Goal: Task Accomplishment & Management: Complete application form

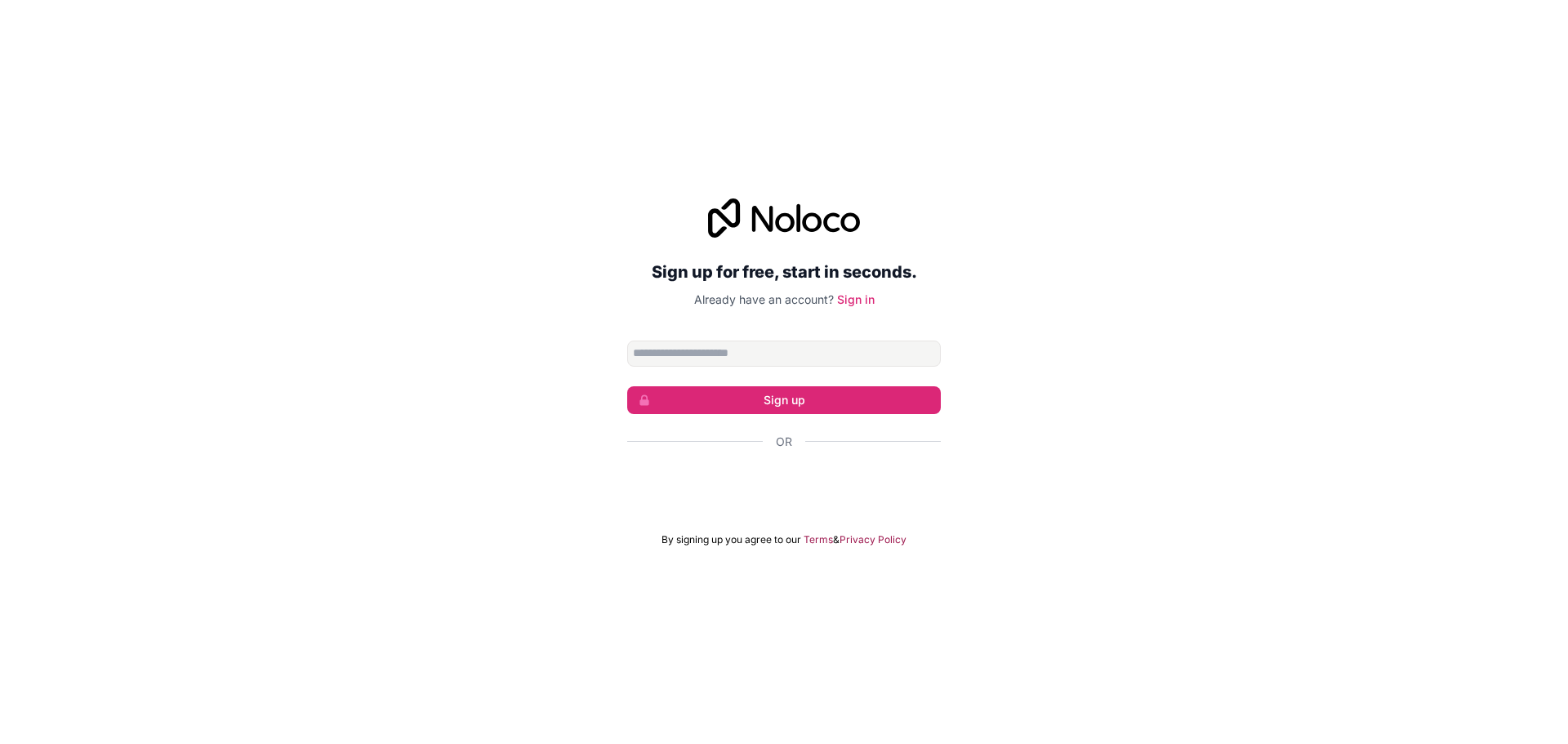
click at [699, 359] on input "Email address" at bounding box center [783, 353] width 313 height 26
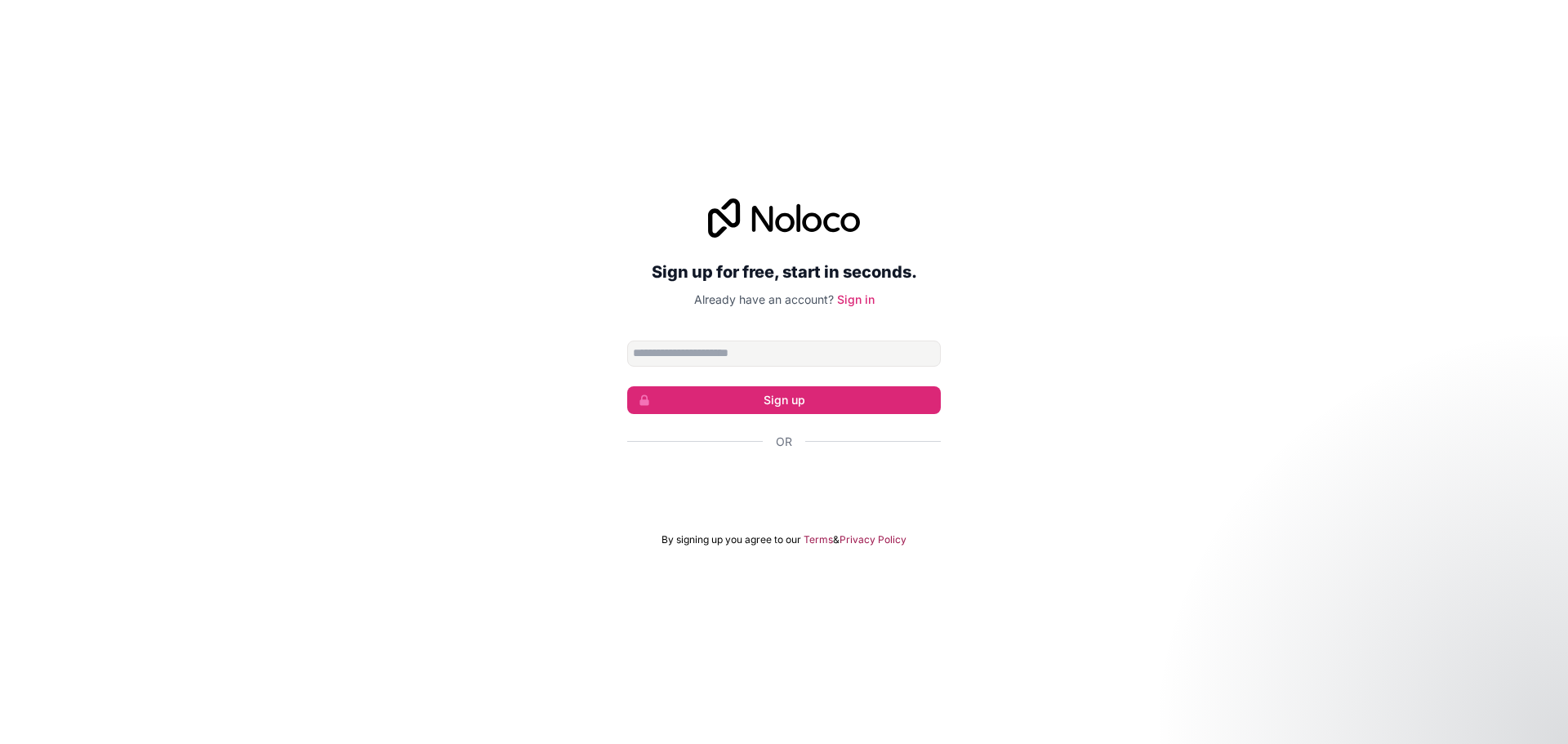
type input "**********"
click at [758, 403] on button "Sign up" at bounding box center [783, 400] width 313 height 28
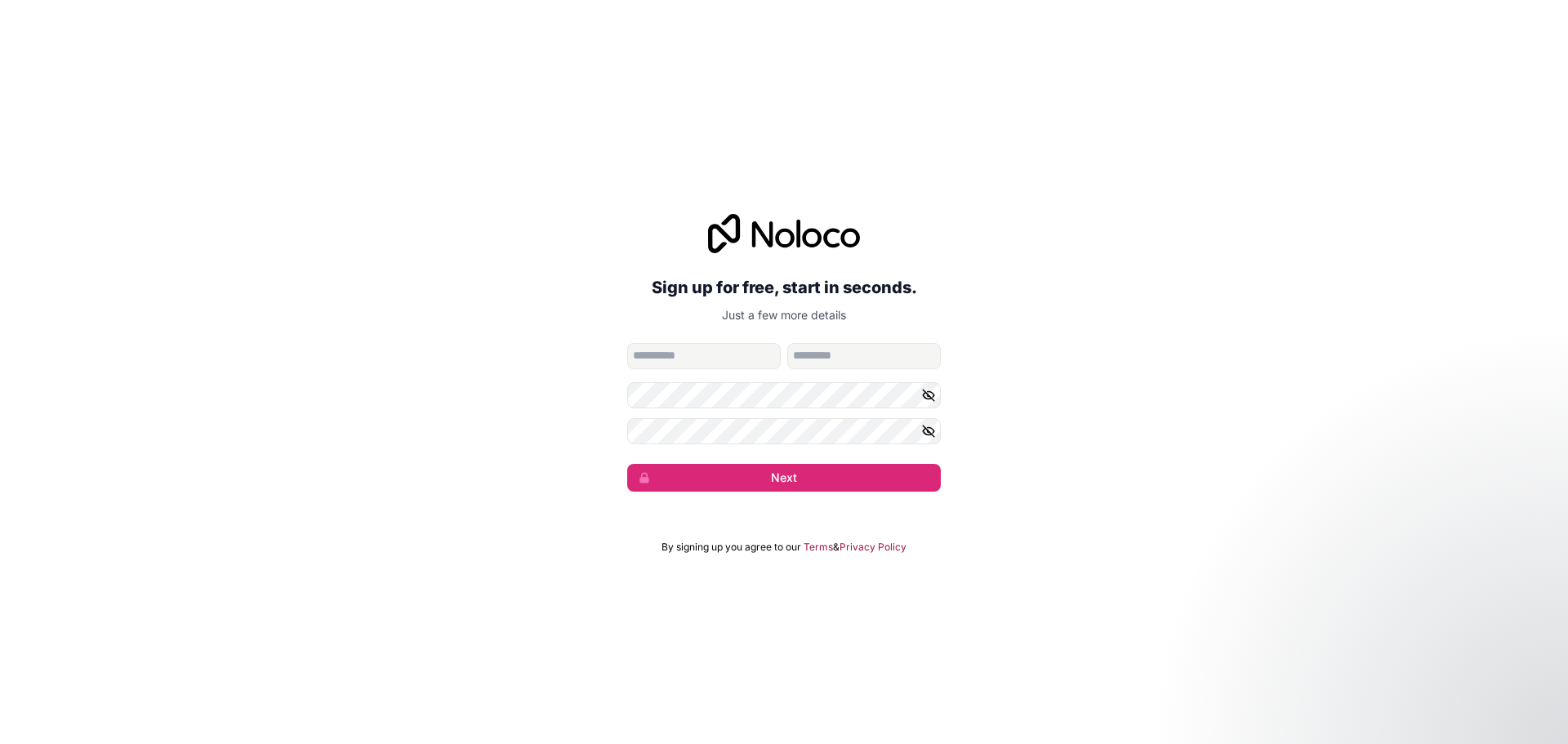
click at [739, 357] on input "given-name" at bounding box center [703, 356] width 154 height 26
type input "*******"
click at [627, 464] on button "Next" at bounding box center [783, 478] width 313 height 28
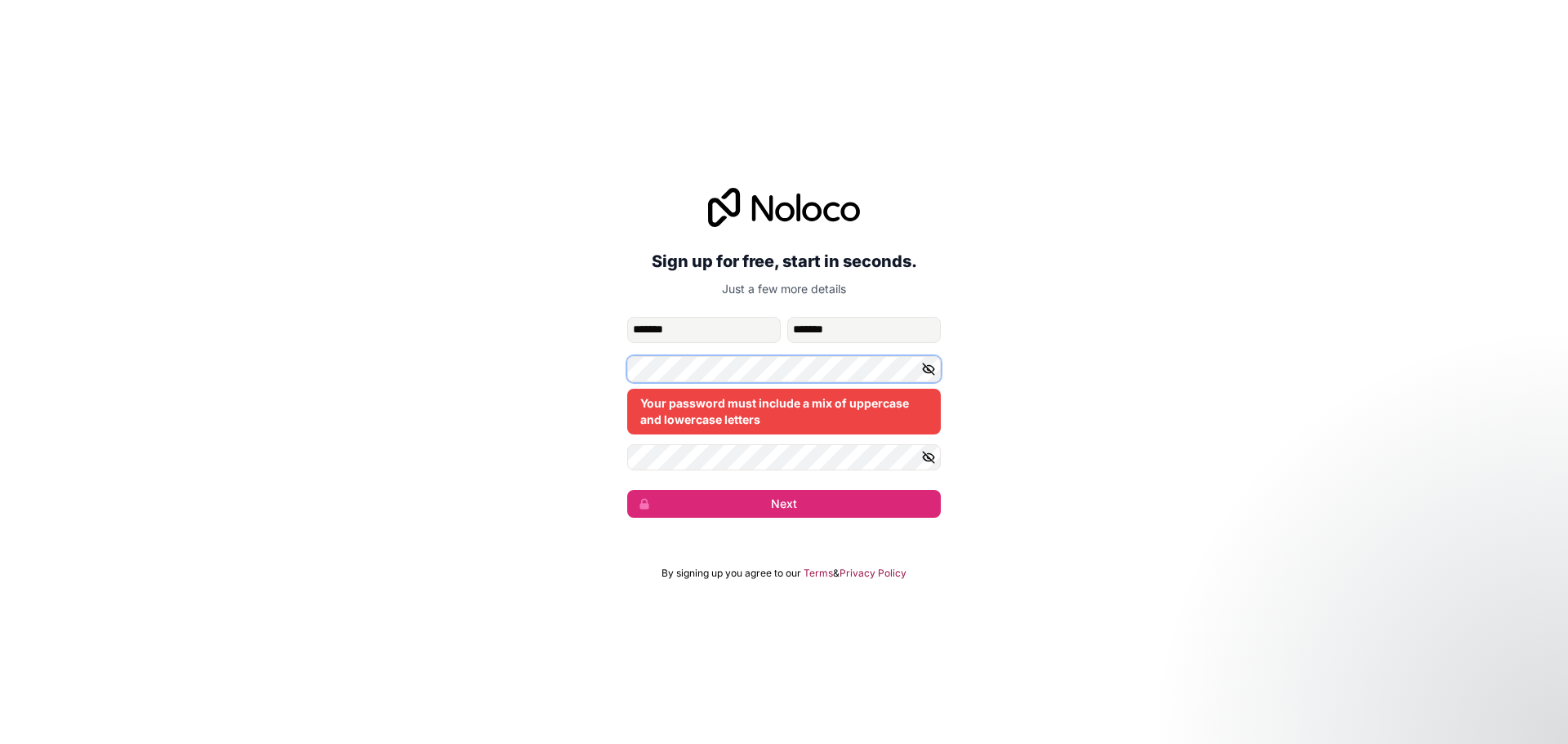
click at [568, 356] on div "**********" at bounding box center [784, 352] width 1568 height 375
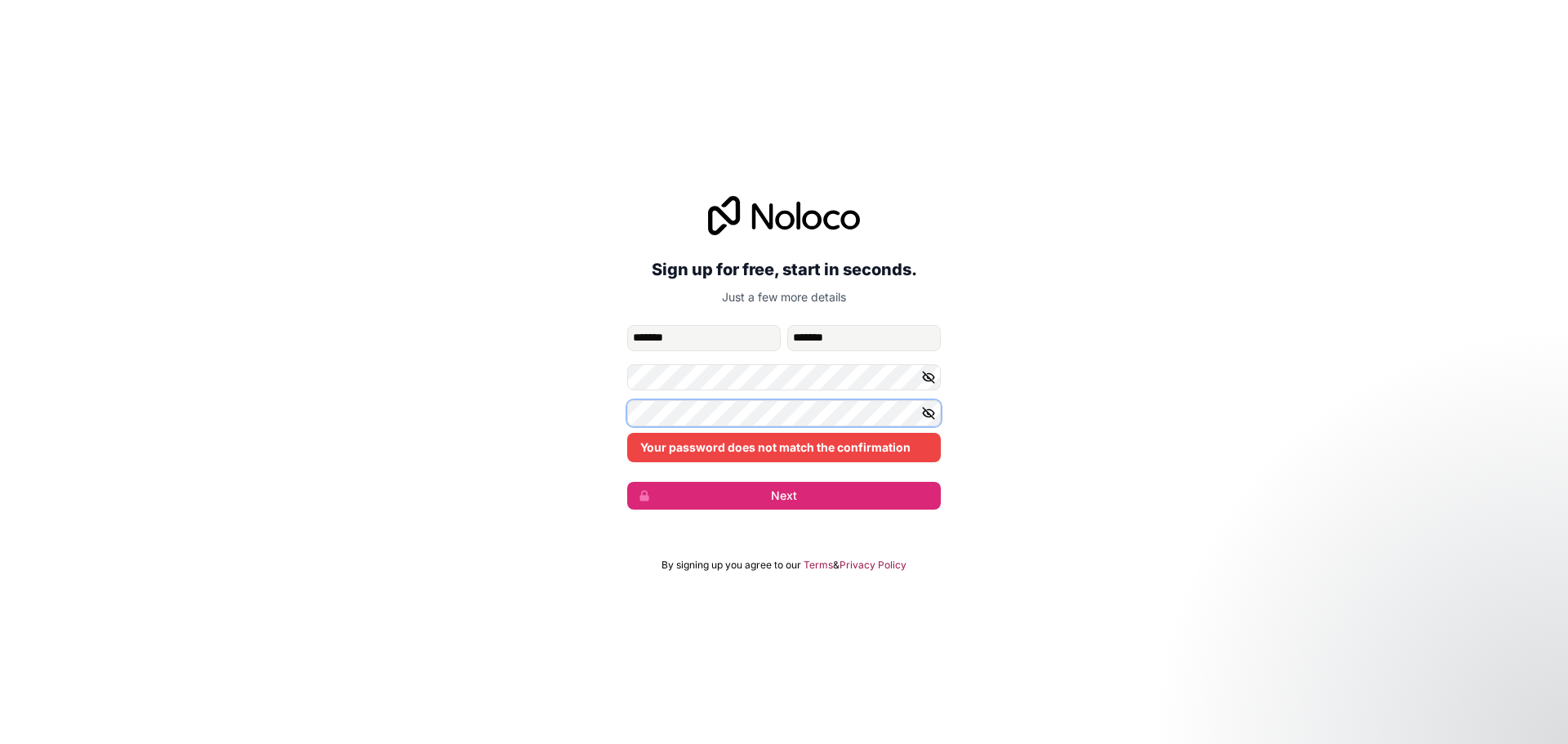
click at [568, 400] on div "**********" at bounding box center [784, 353] width 1568 height 360
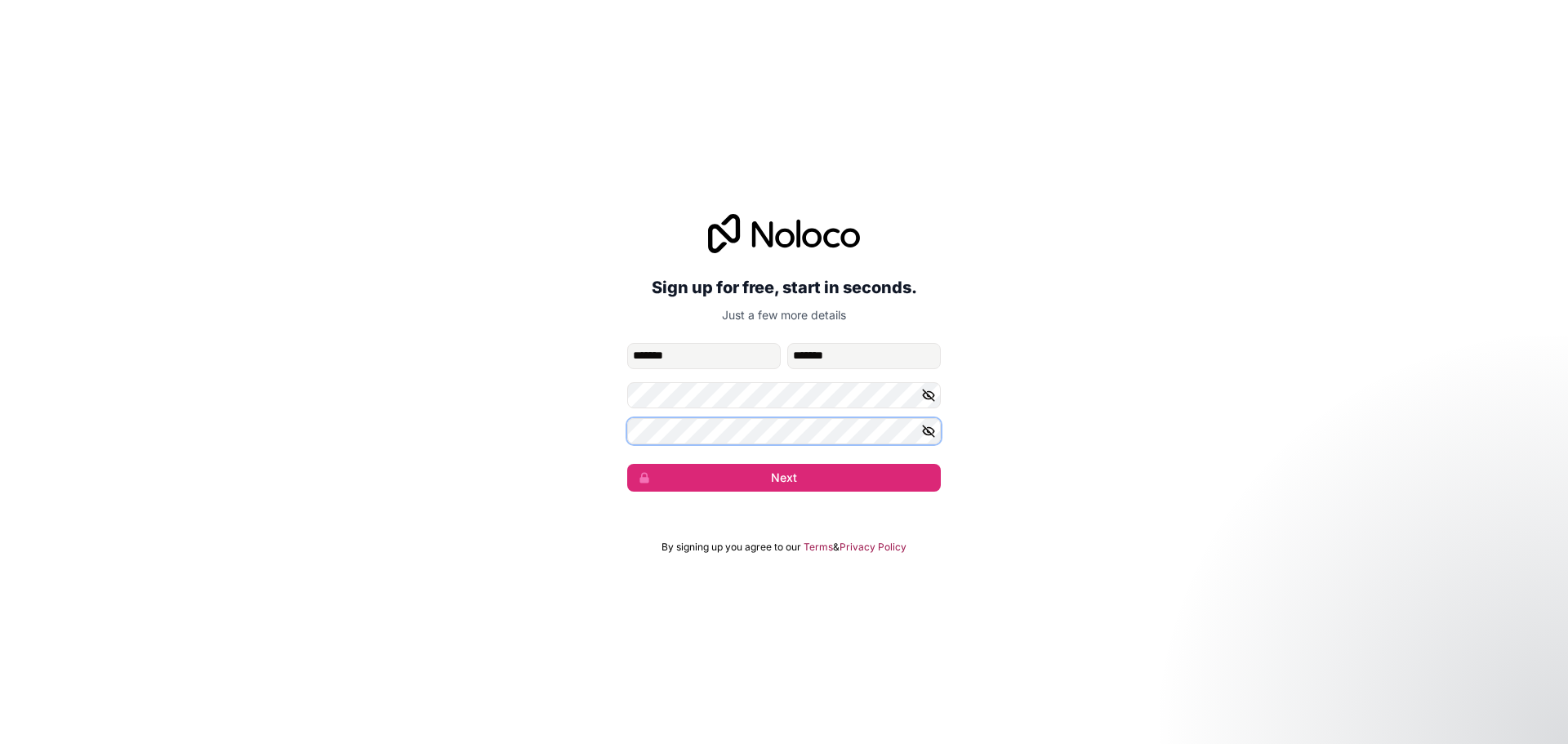
click at [627, 464] on button "Next" at bounding box center [783, 478] width 313 height 28
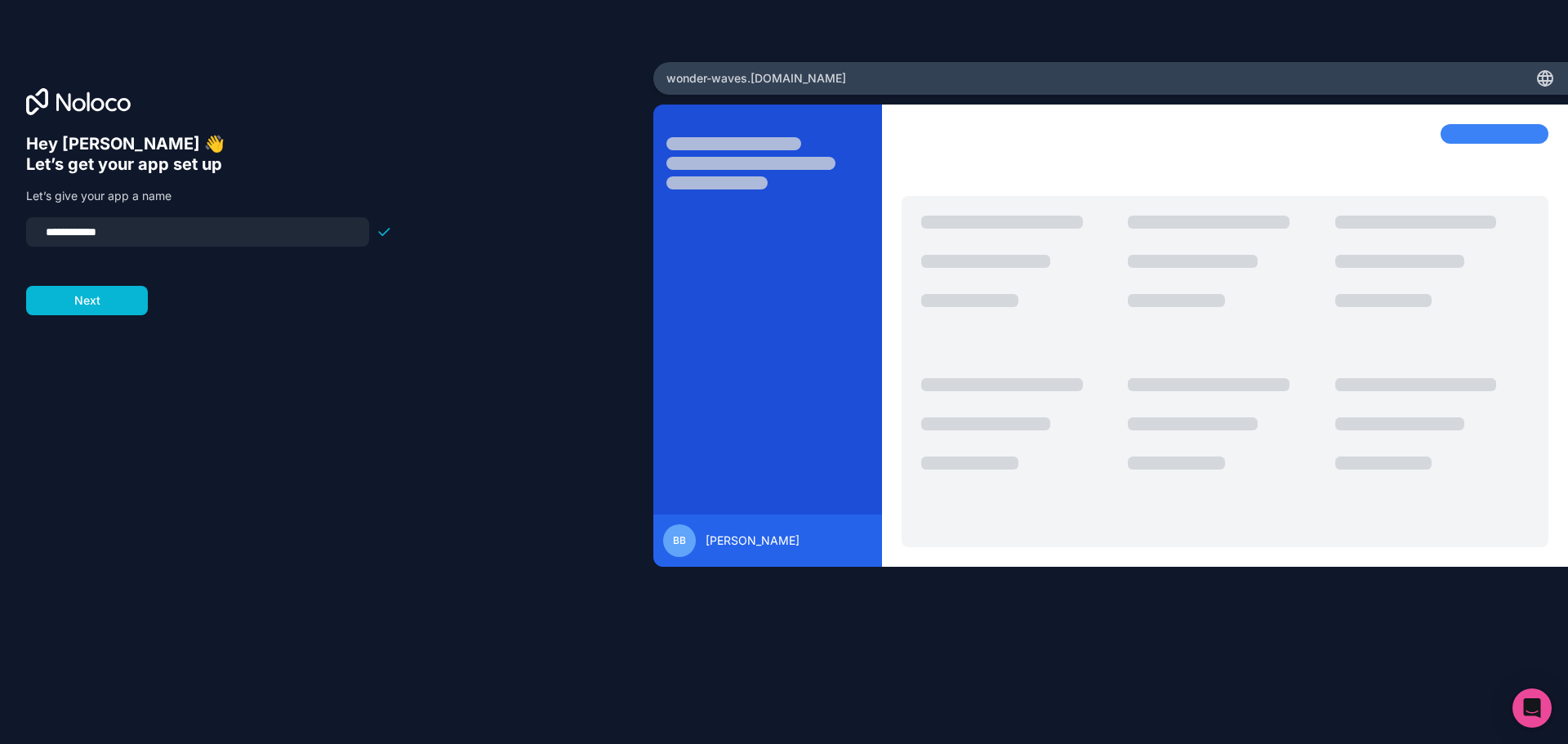
drag, startPoint x: 145, startPoint y: 233, endPoint x: 0, endPoint y: 227, distance: 145.1
click at [0, 227] on div "**********" at bounding box center [326, 372] width 653 height 620
type input "*"
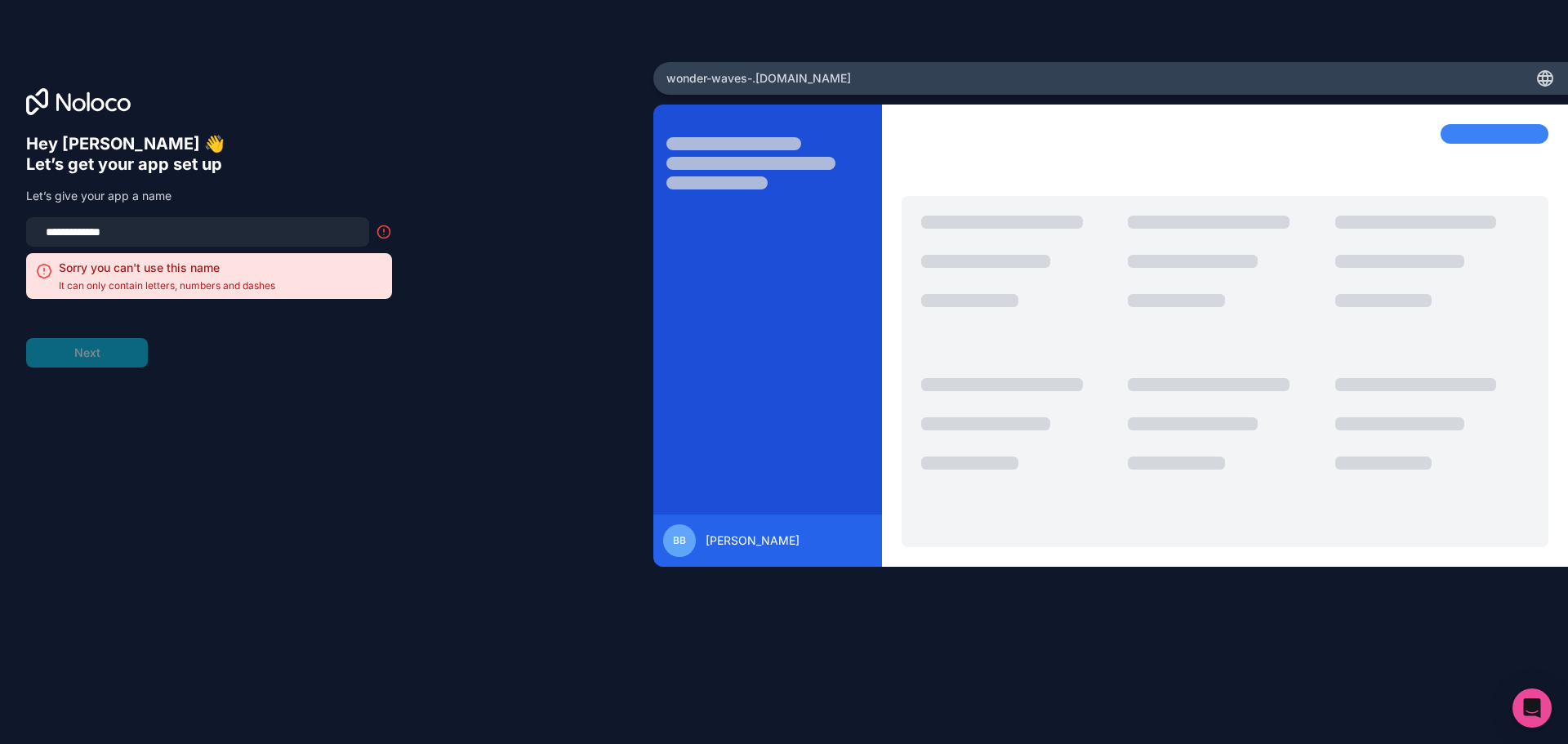
type input "**********"
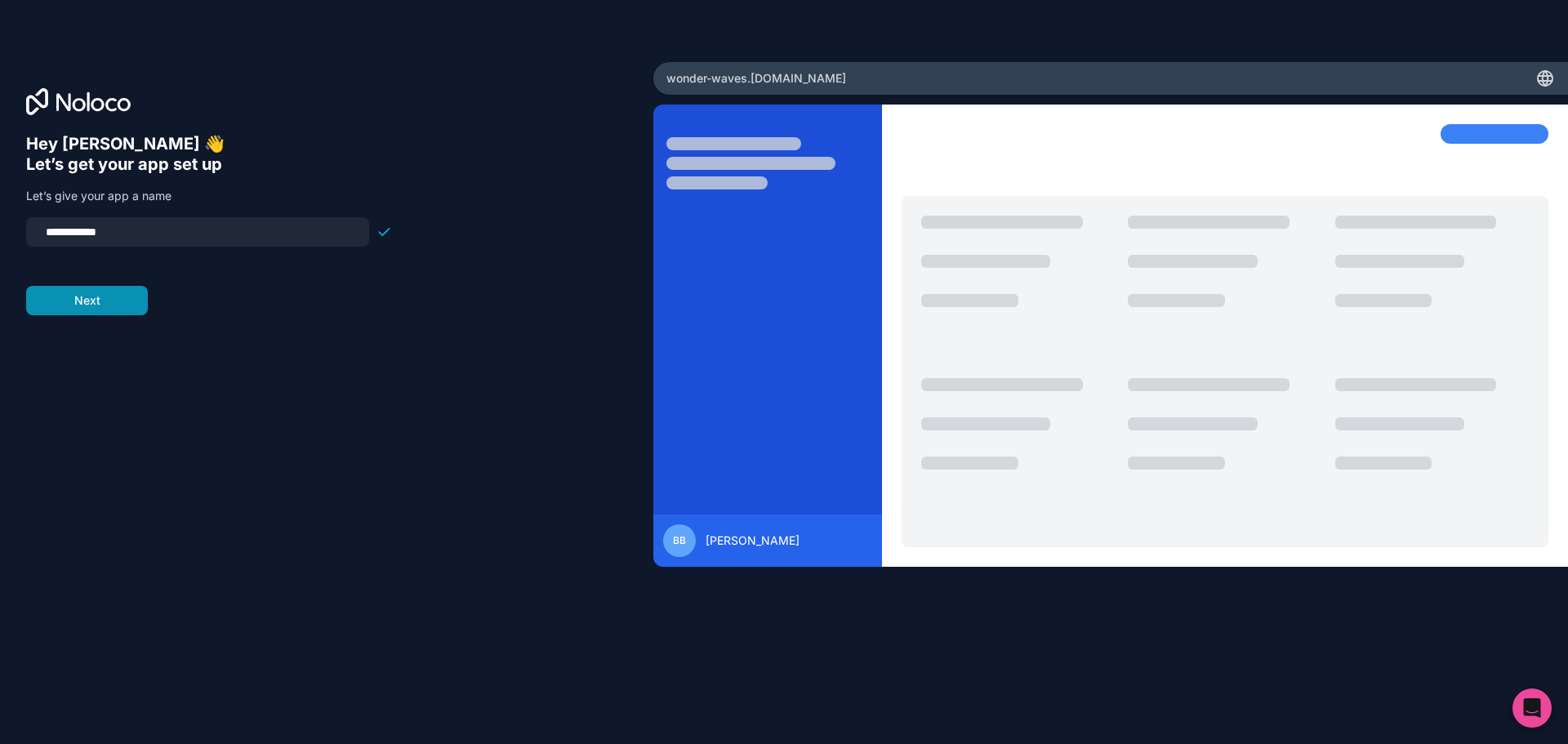
click at [121, 303] on button "Next" at bounding box center [87, 301] width 122 height 29
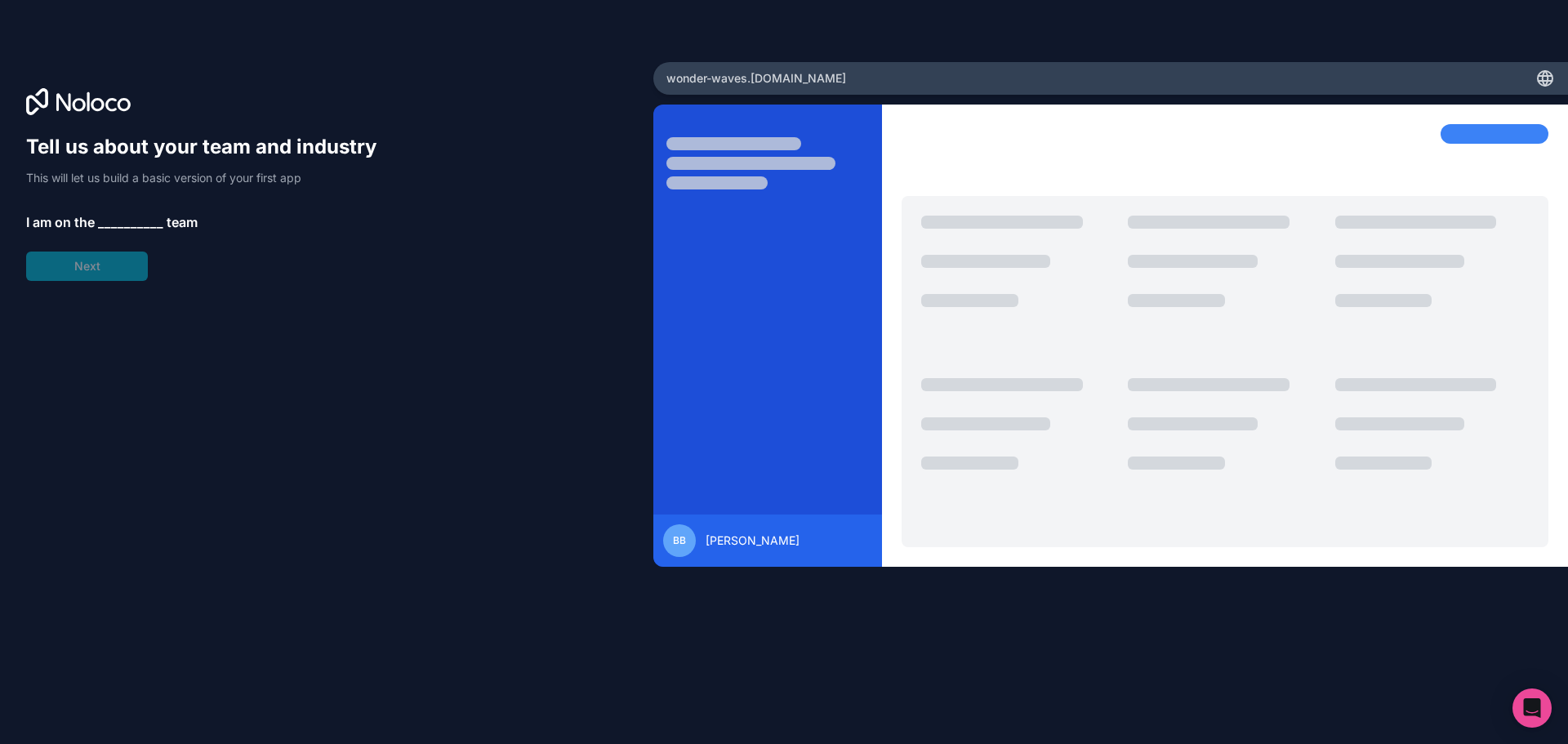
click at [124, 216] on span "__________" at bounding box center [131, 223] width 65 height 20
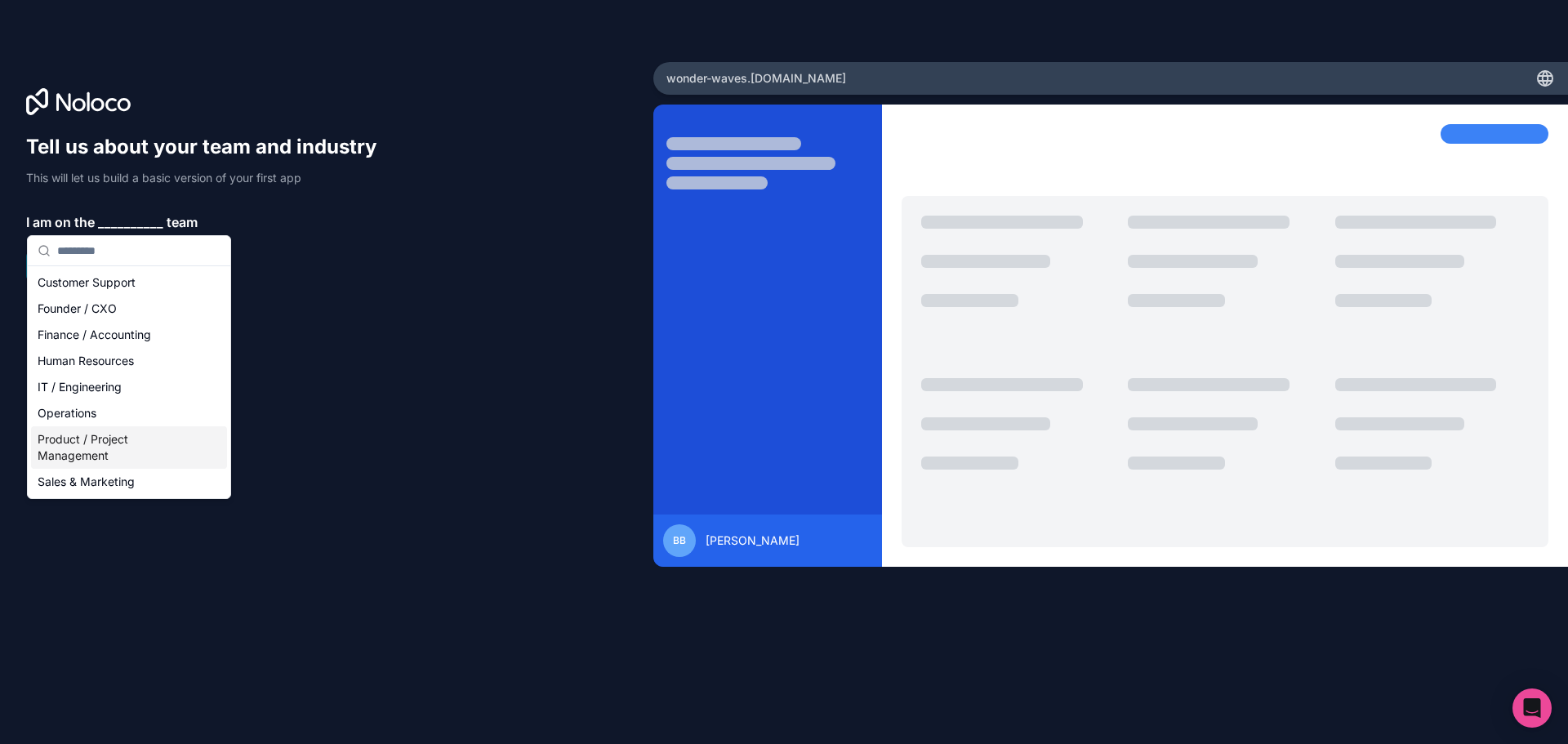
click at [134, 450] on div "Product / Project Management" at bounding box center [129, 447] width 196 height 43
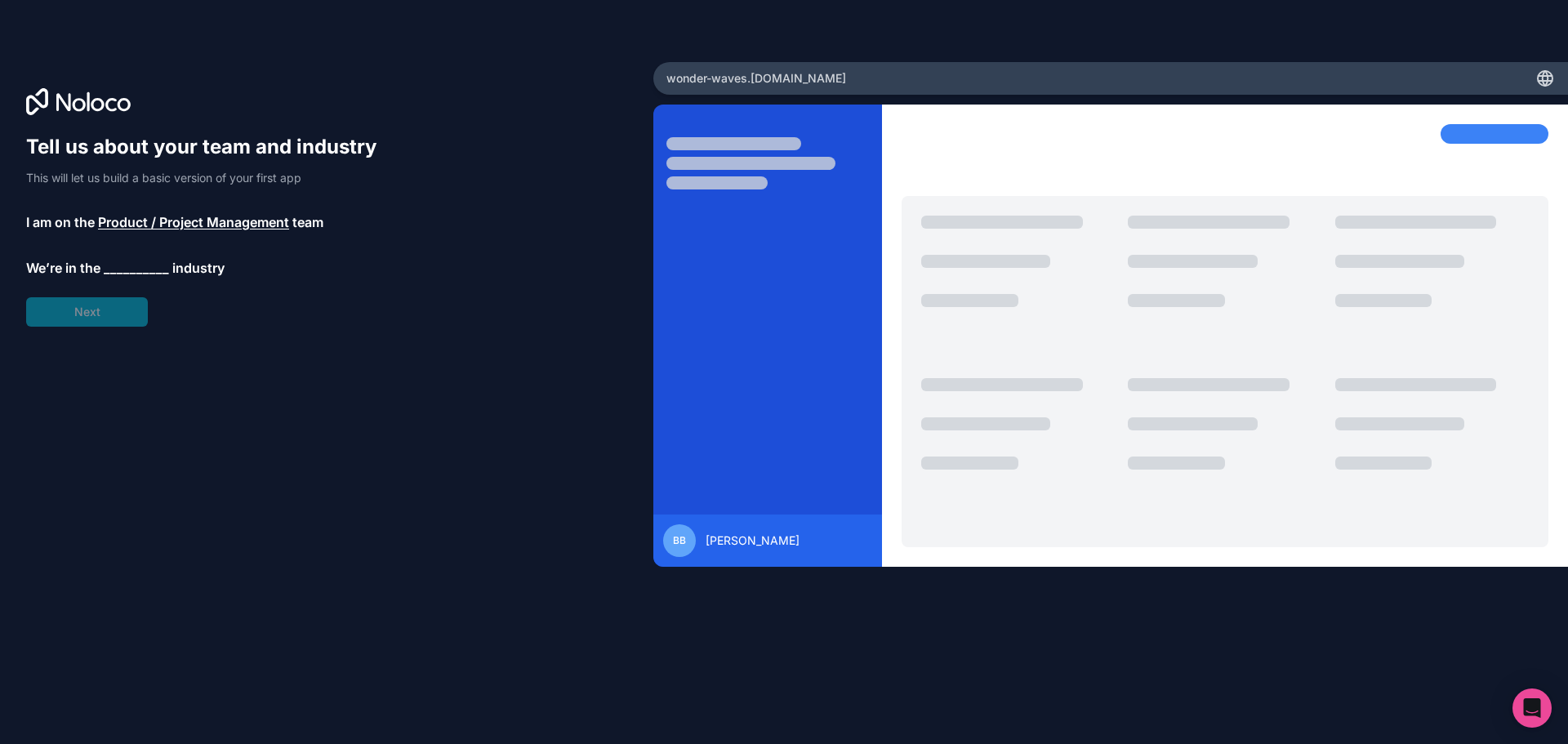
click at [125, 266] on span "__________" at bounding box center [136, 268] width 65 height 20
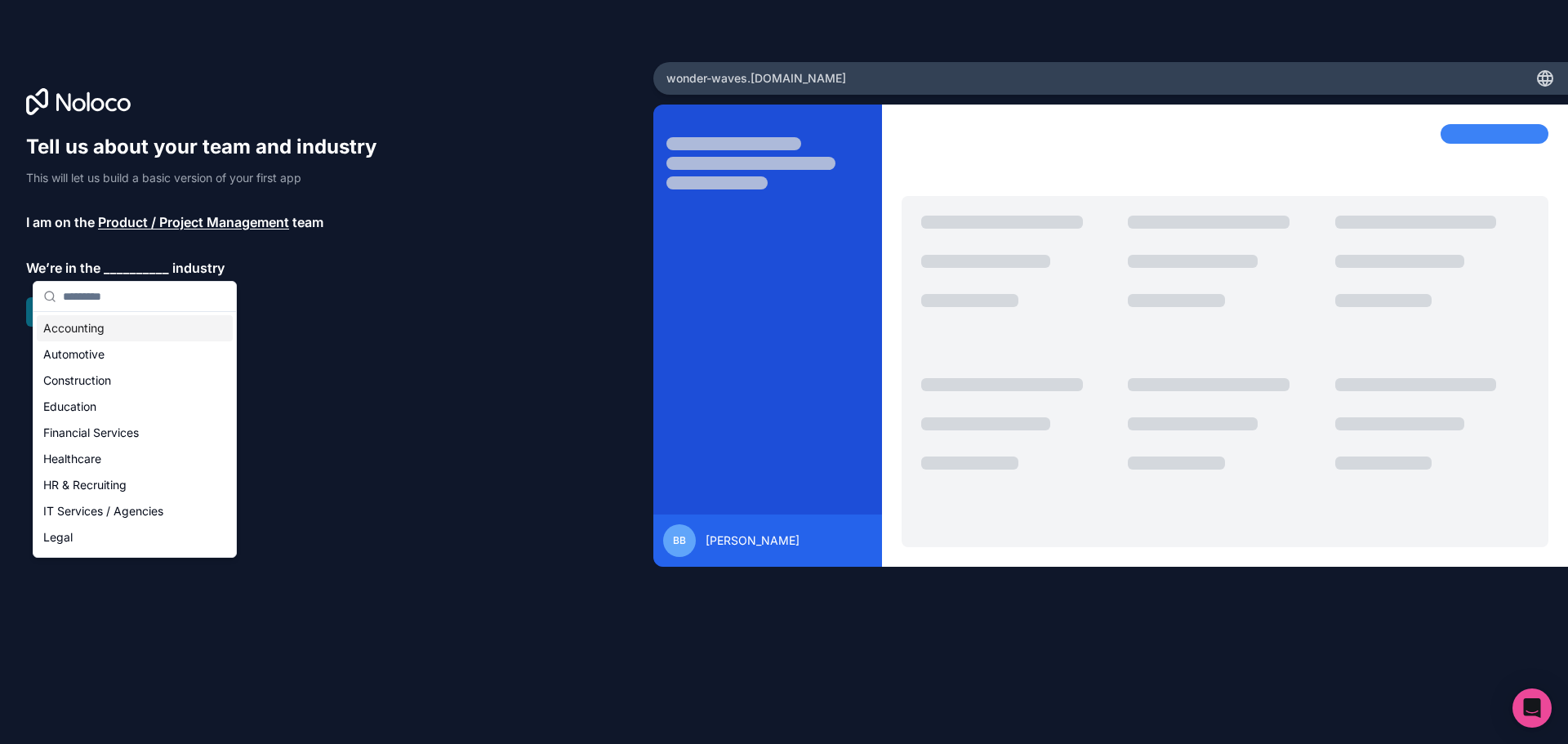
click at [127, 288] on input "text" at bounding box center [144, 296] width 164 height 29
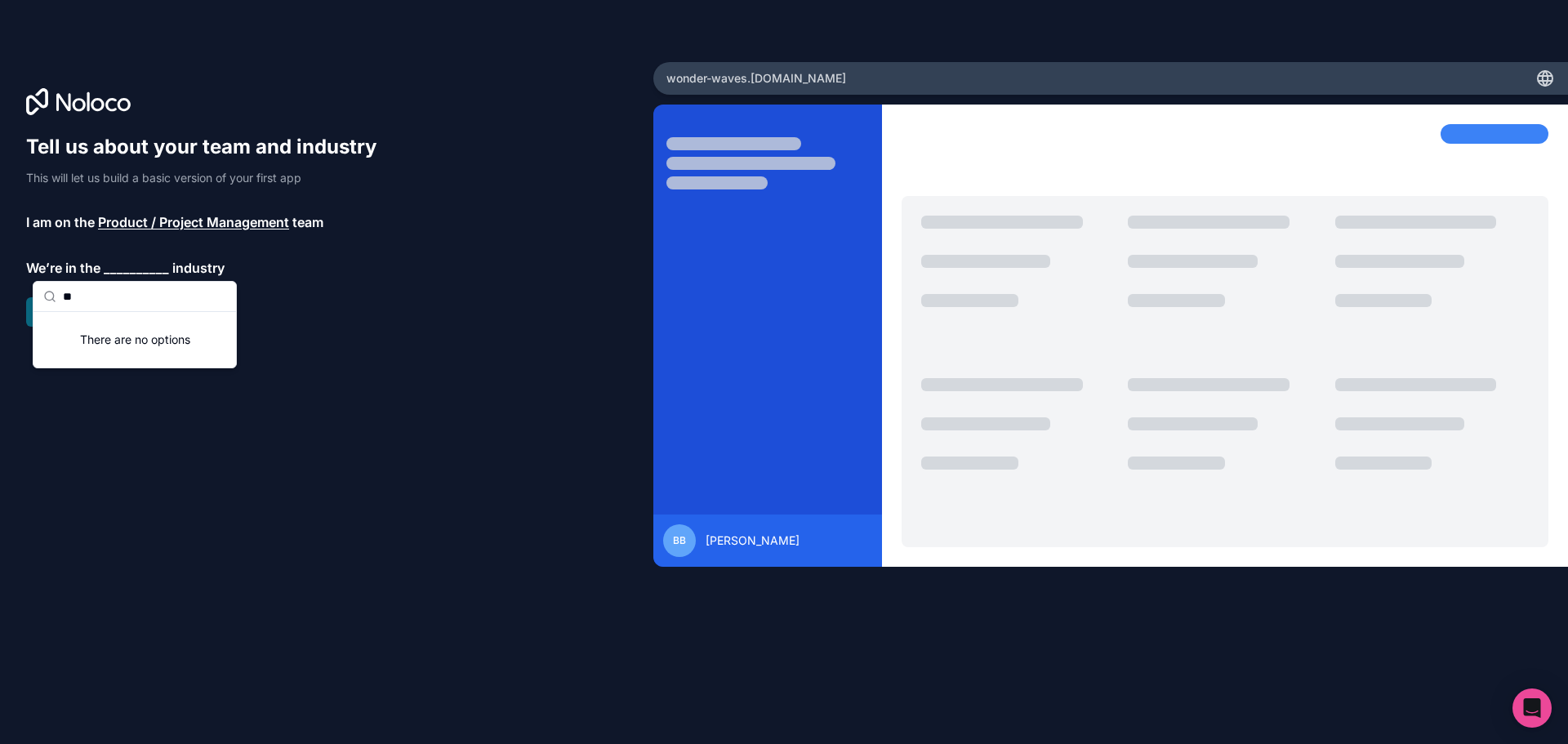
type input "*"
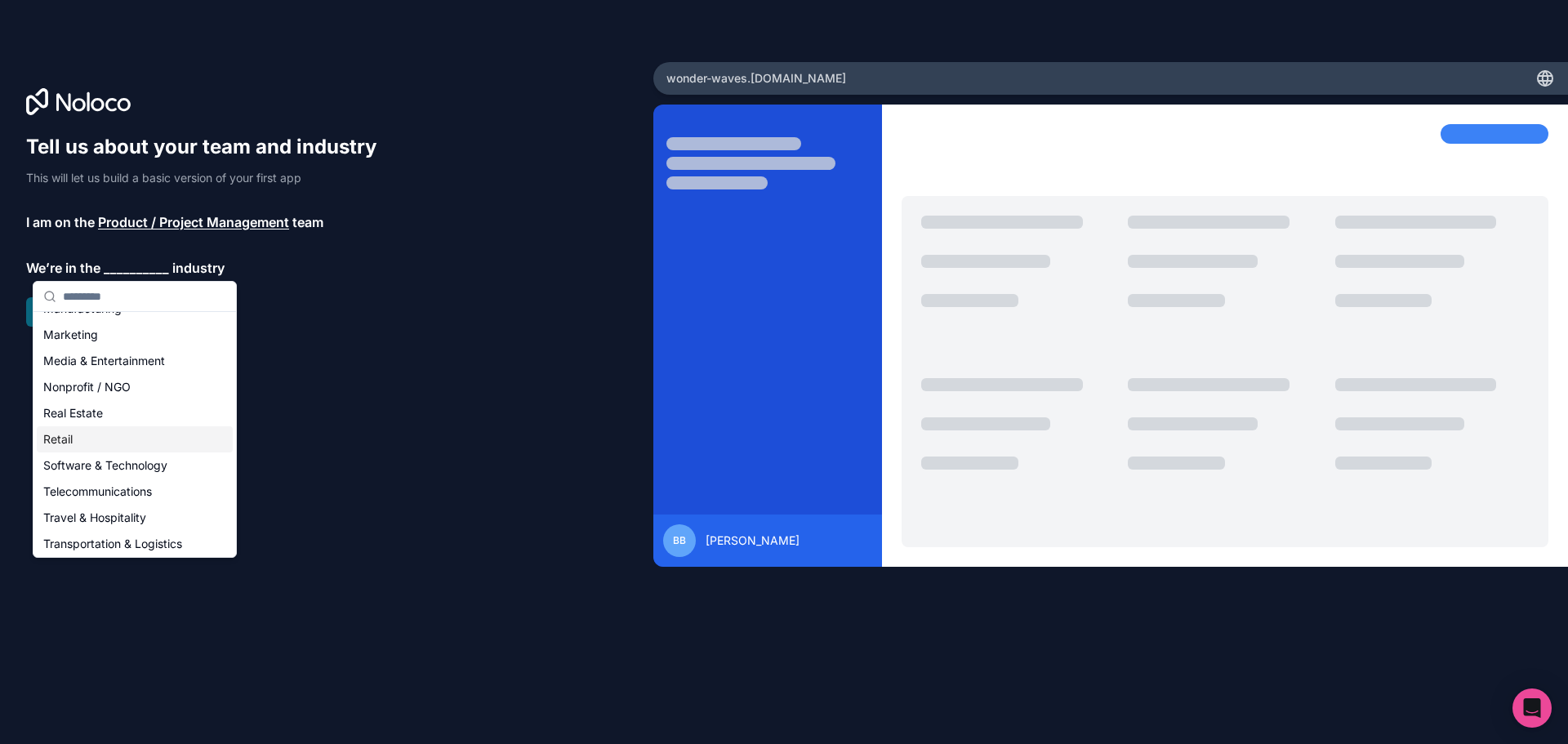
scroll to position [174, 0]
click at [96, 441] on div "Media & Entertainment" at bounding box center [134, 442] width 196 height 26
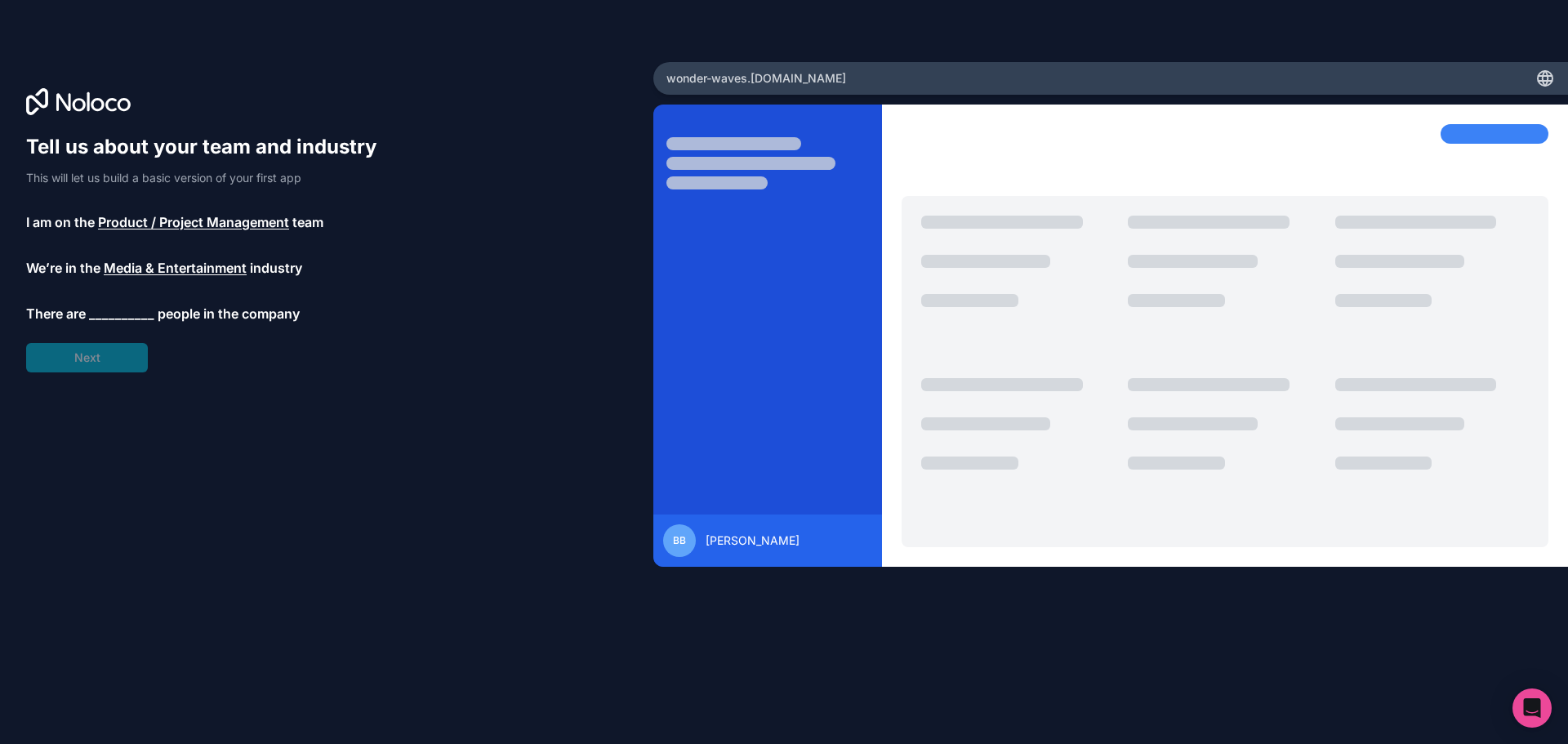
click at [123, 310] on span "__________" at bounding box center [122, 313] width 65 height 20
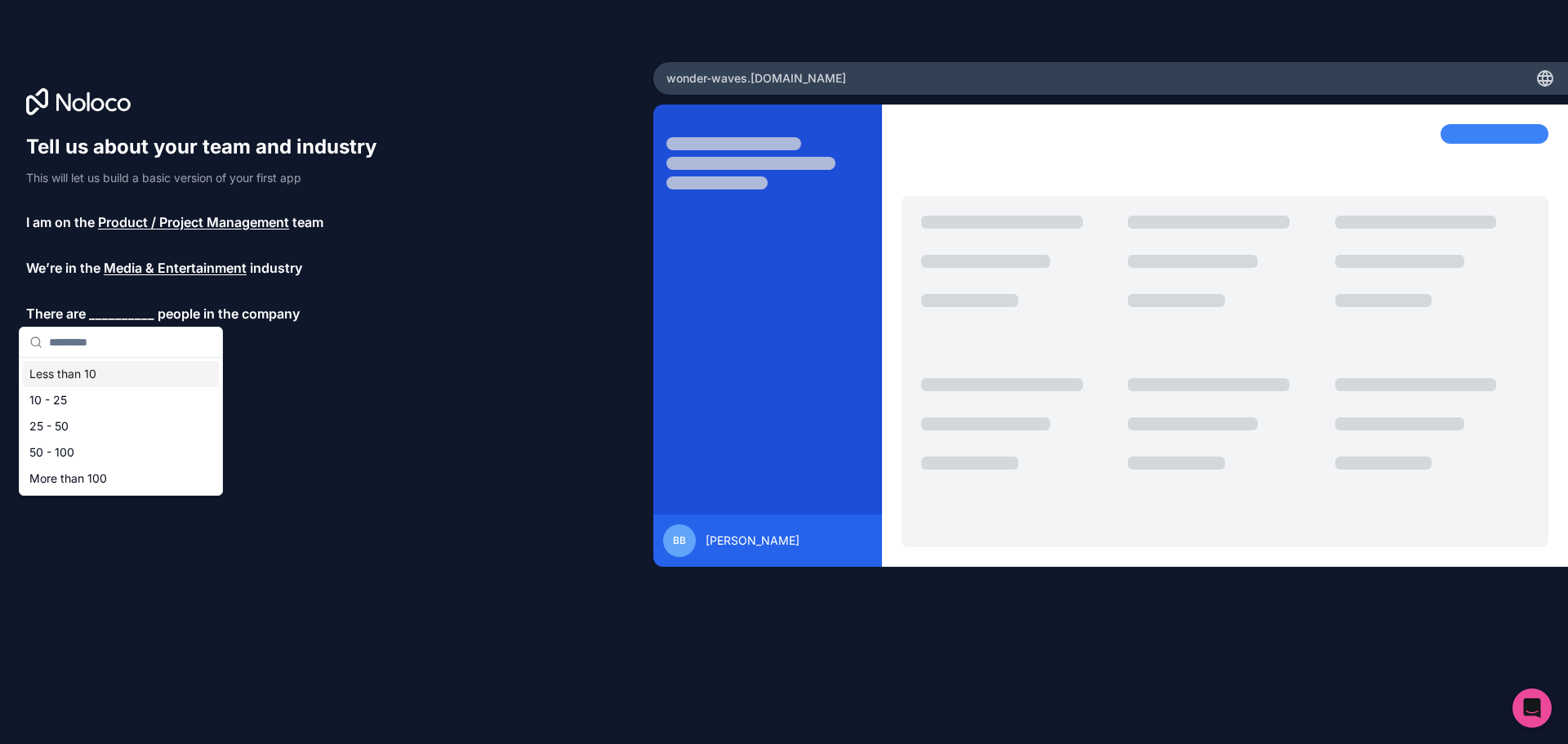
click at [88, 373] on div "Less than 10" at bounding box center [121, 373] width 196 height 26
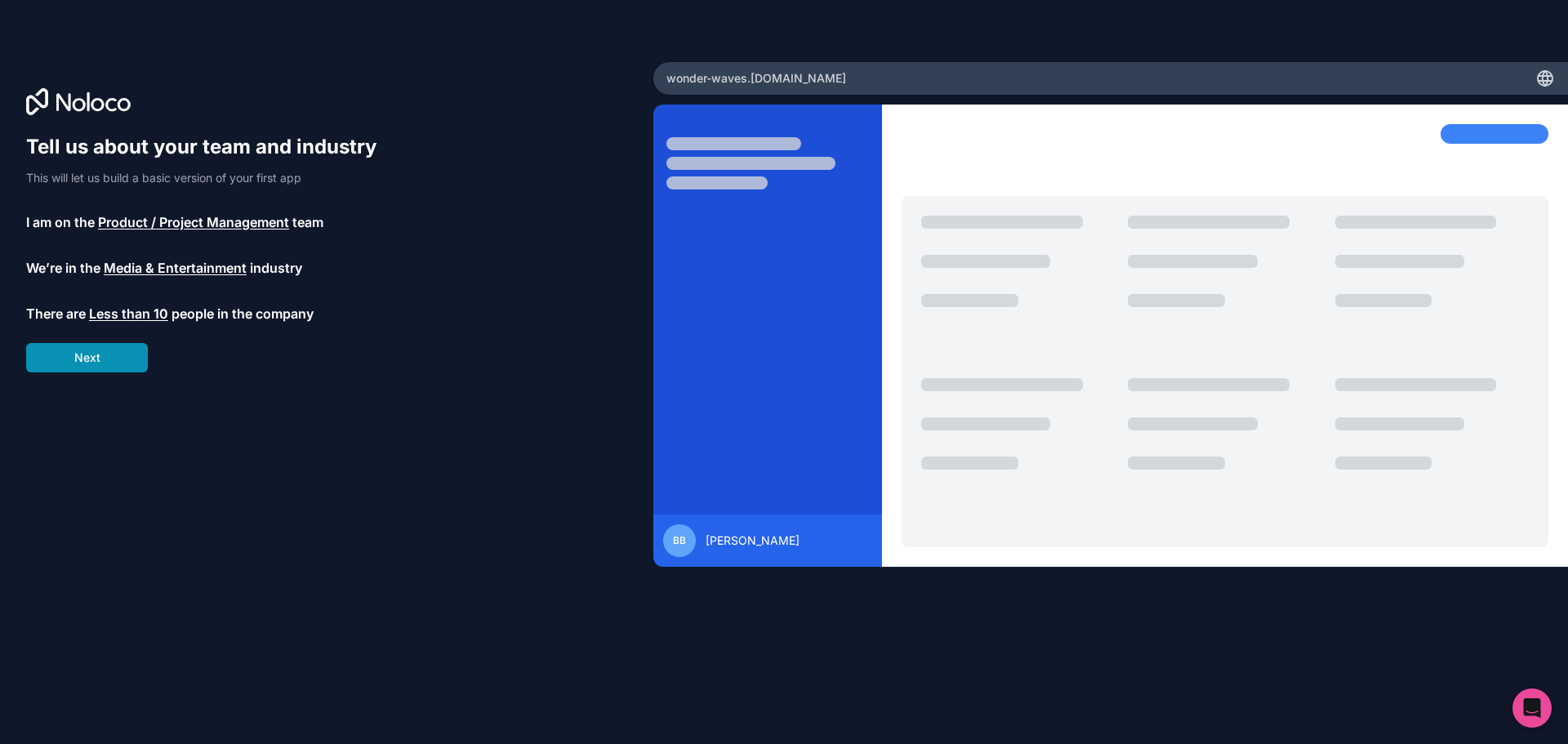
click at [100, 361] on button "Next" at bounding box center [87, 358] width 122 height 29
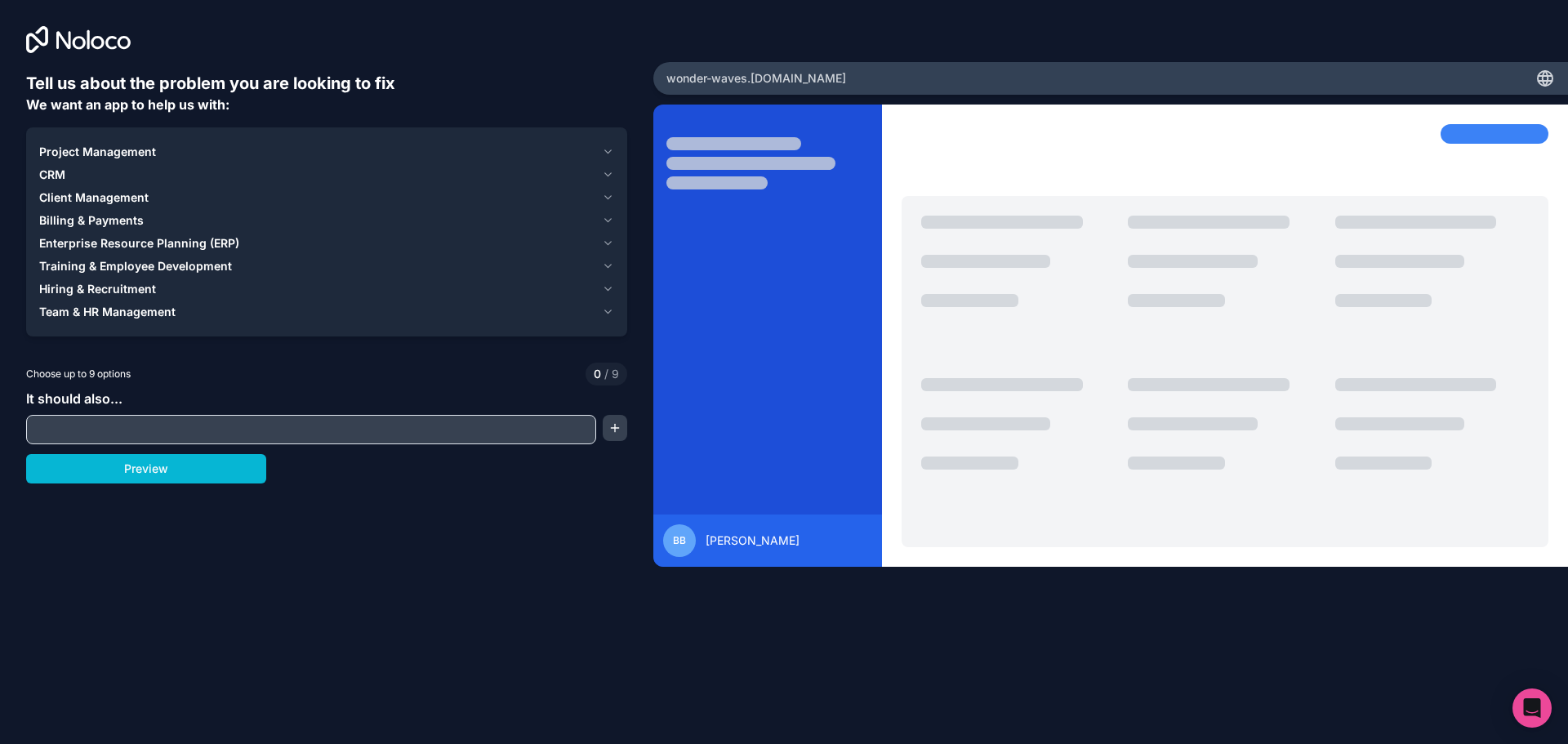
click at [136, 198] on span "Client Management" at bounding box center [94, 198] width 109 height 16
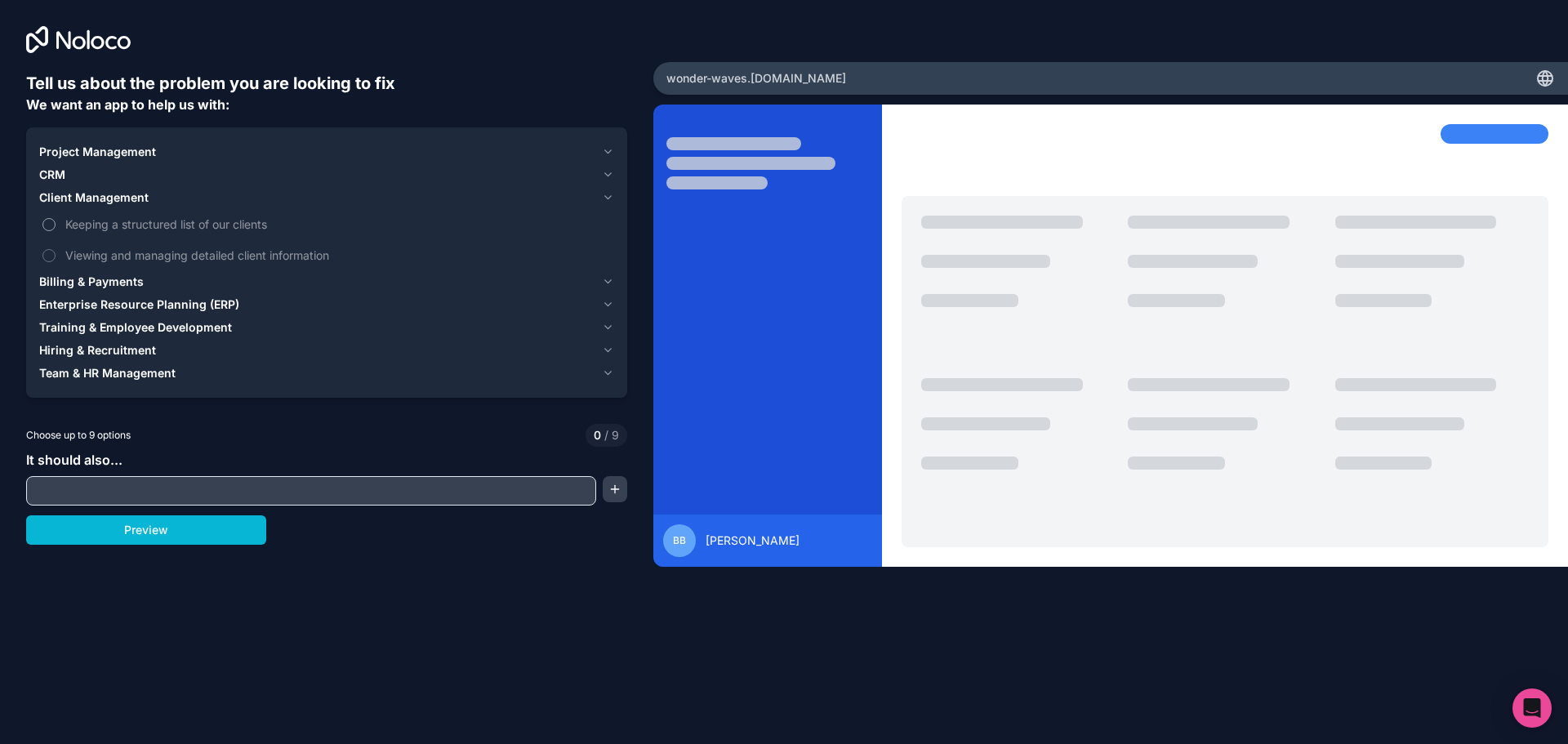
click at [126, 223] on span "Keeping a structured list of our clients" at bounding box center [338, 223] width 545 height 17
click at [55, 223] on button "Keeping a structured list of our clients" at bounding box center [49, 224] width 13 height 13
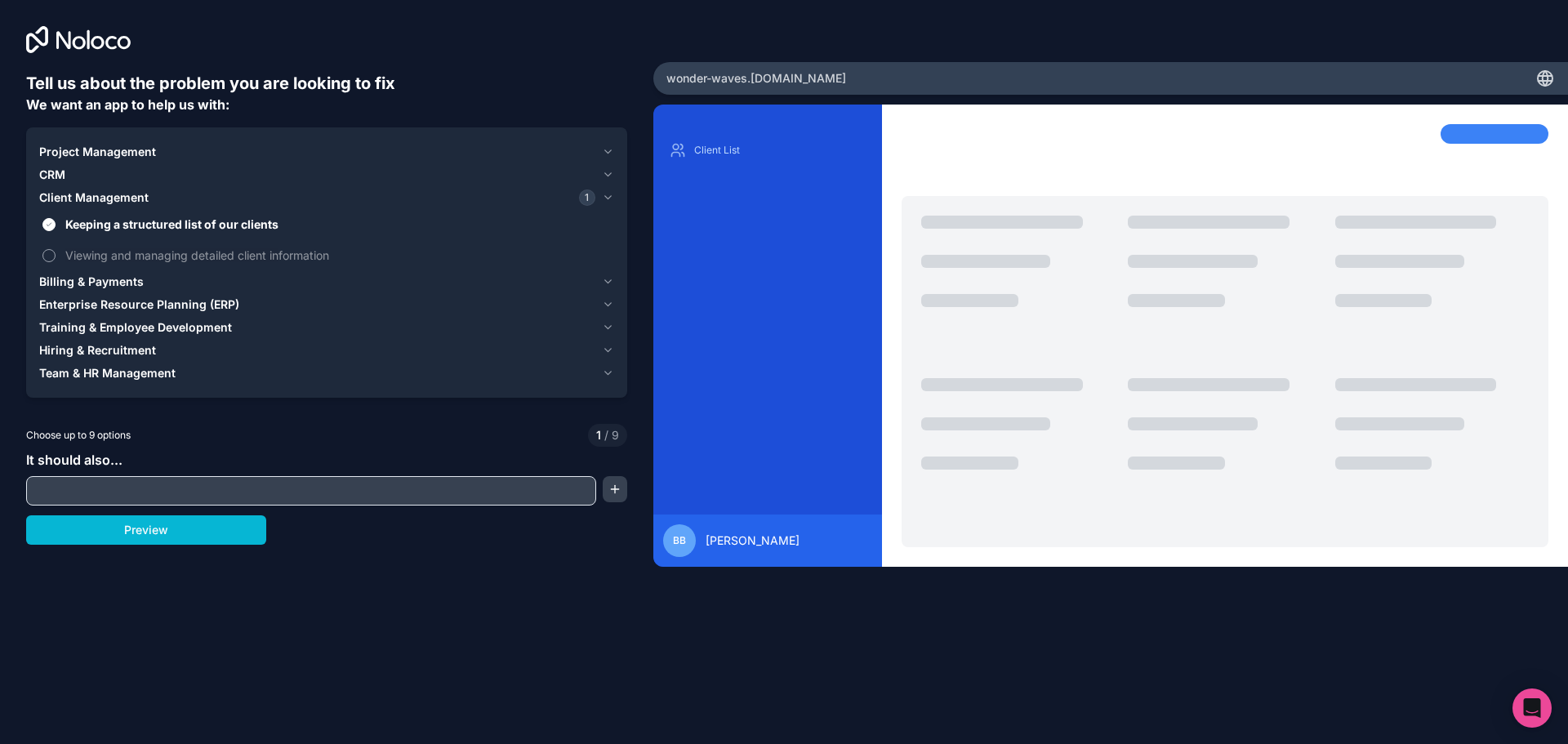
click at [121, 263] on label "Viewing and managing detailed client information" at bounding box center [326, 254] width 575 height 30
click at [55, 263] on button "Viewing and managing detailed client information" at bounding box center [49, 255] width 13 height 13
click at [69, 179] on div "CRM" at bounding box center [317, 174] width 556 height 16
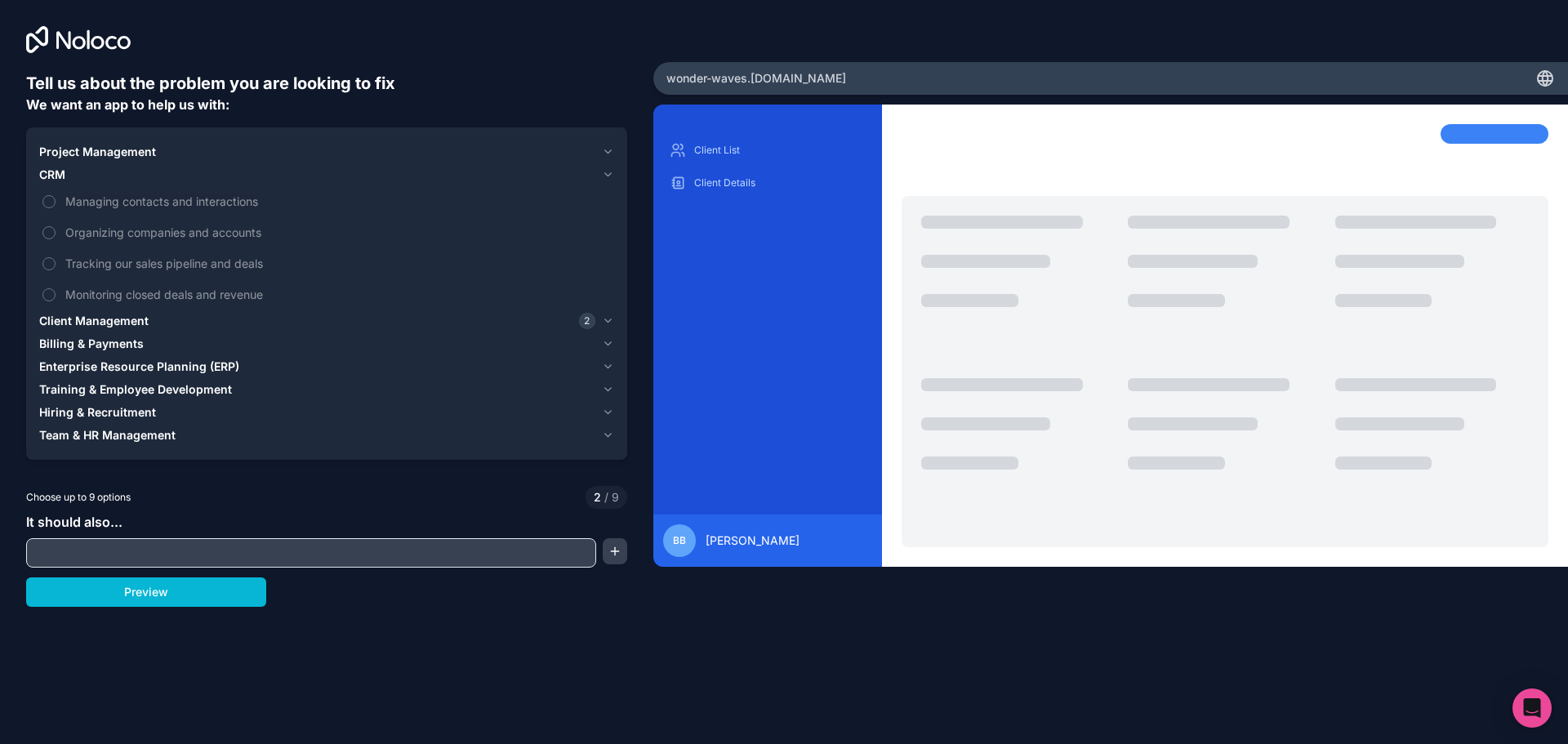
click at [78, 172] on div "CRM" at bounding box center [317, 174] width 556 height 16
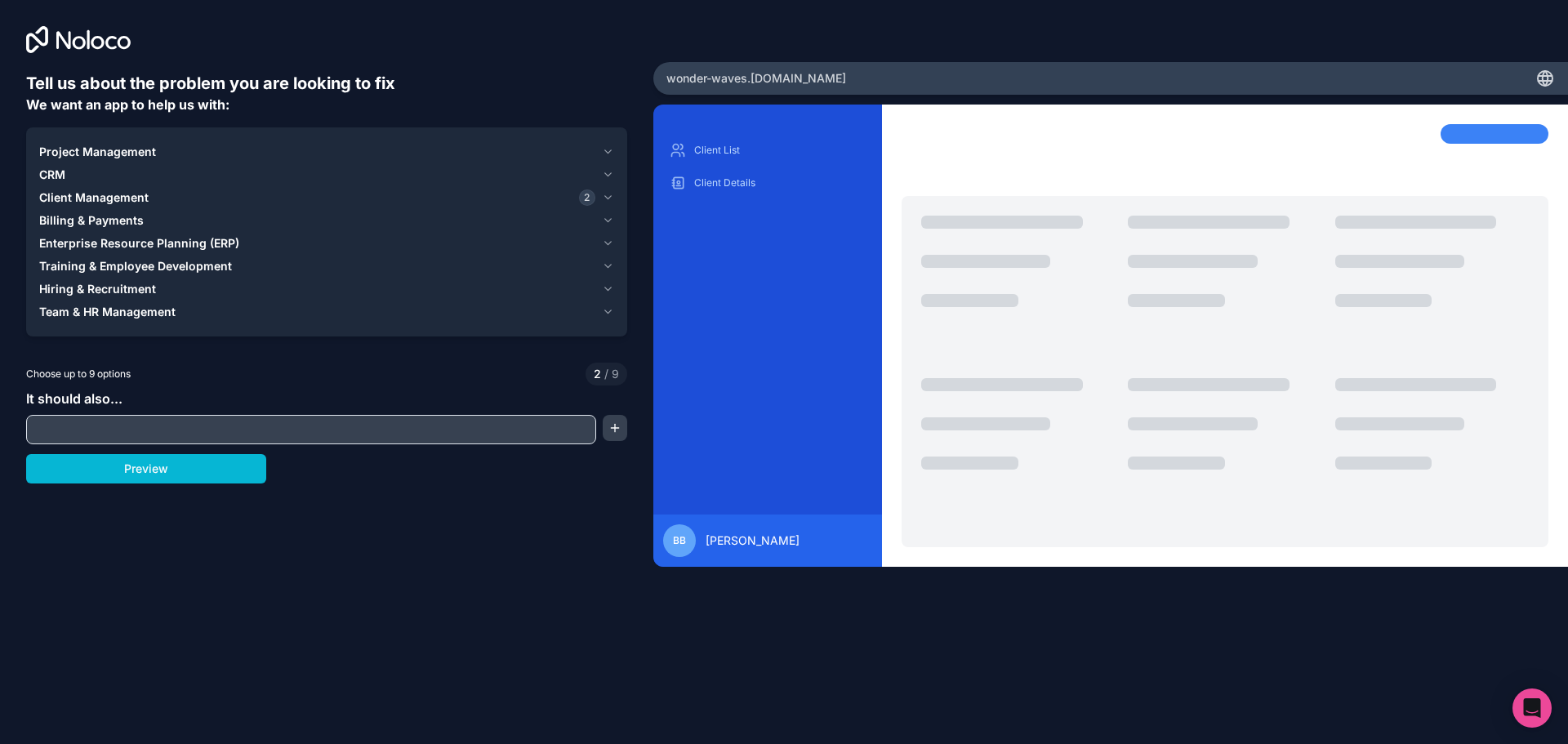
click at [99, 157] on span "Project Management" at bounding box center [97, 152] width 117 height 16
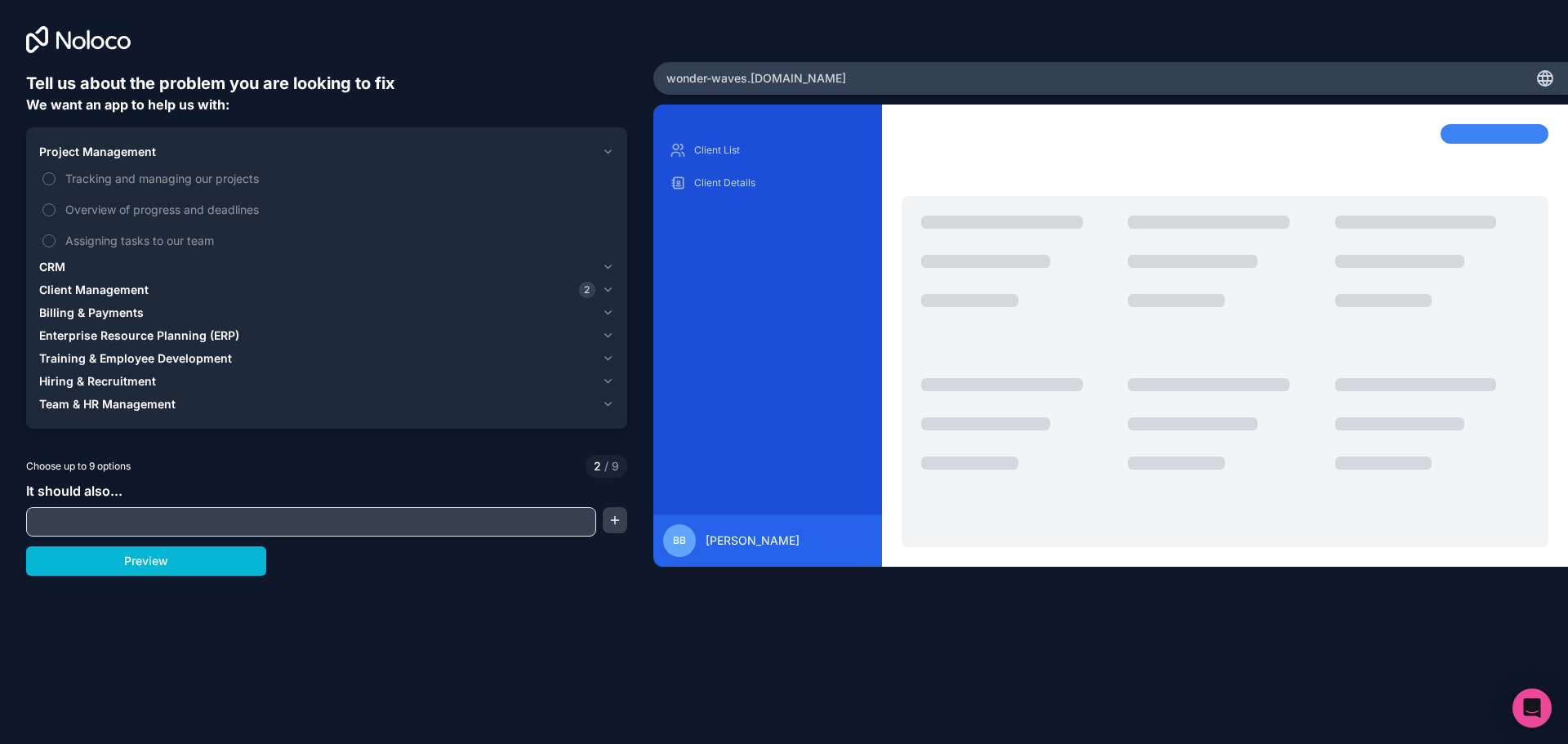
click at [143, 154] on span "Project Management" at bounding box center [97, 152] width 117 height 16
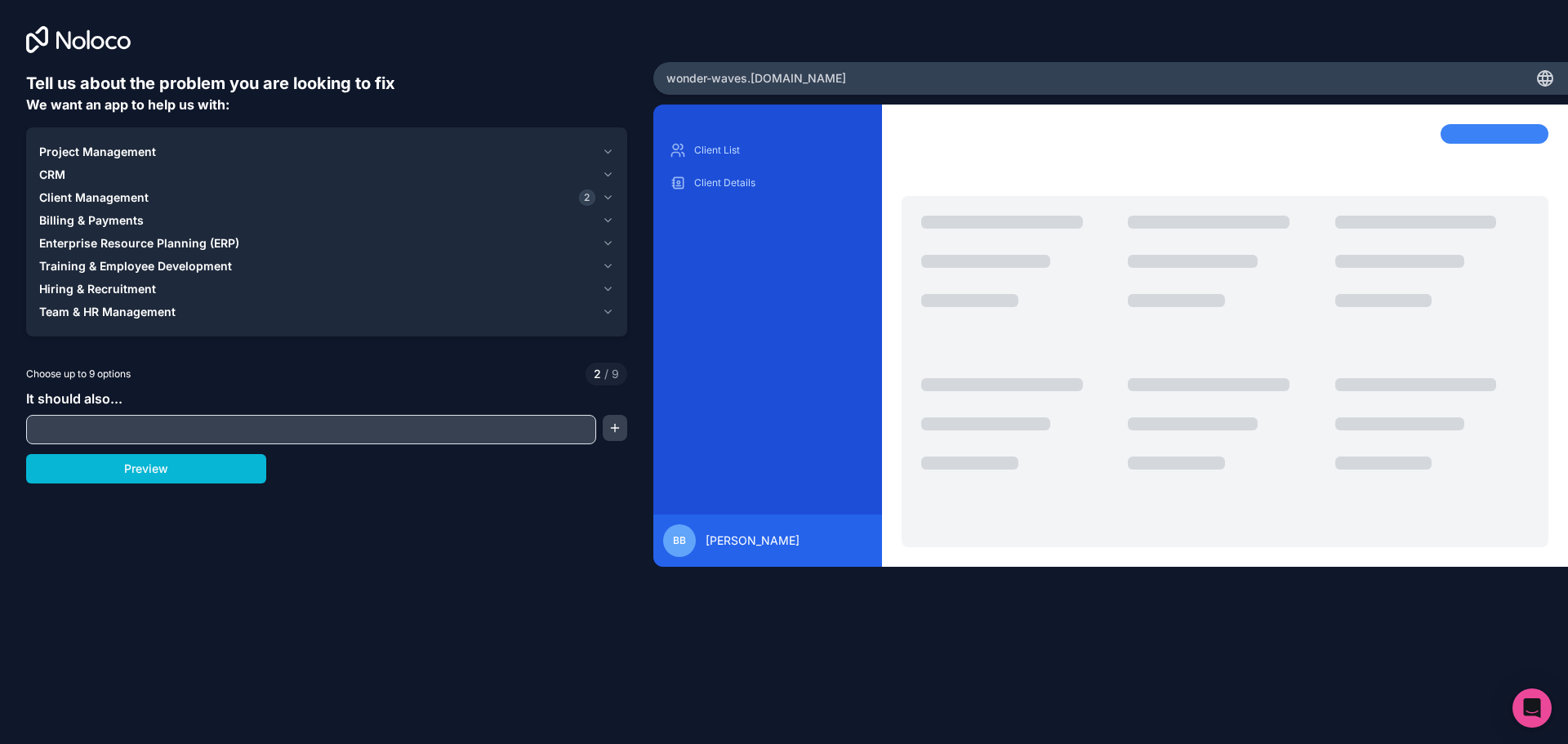
click at [158, 195] on div "Client Management 2" at bounding box center [317, 198] width 556 height 16
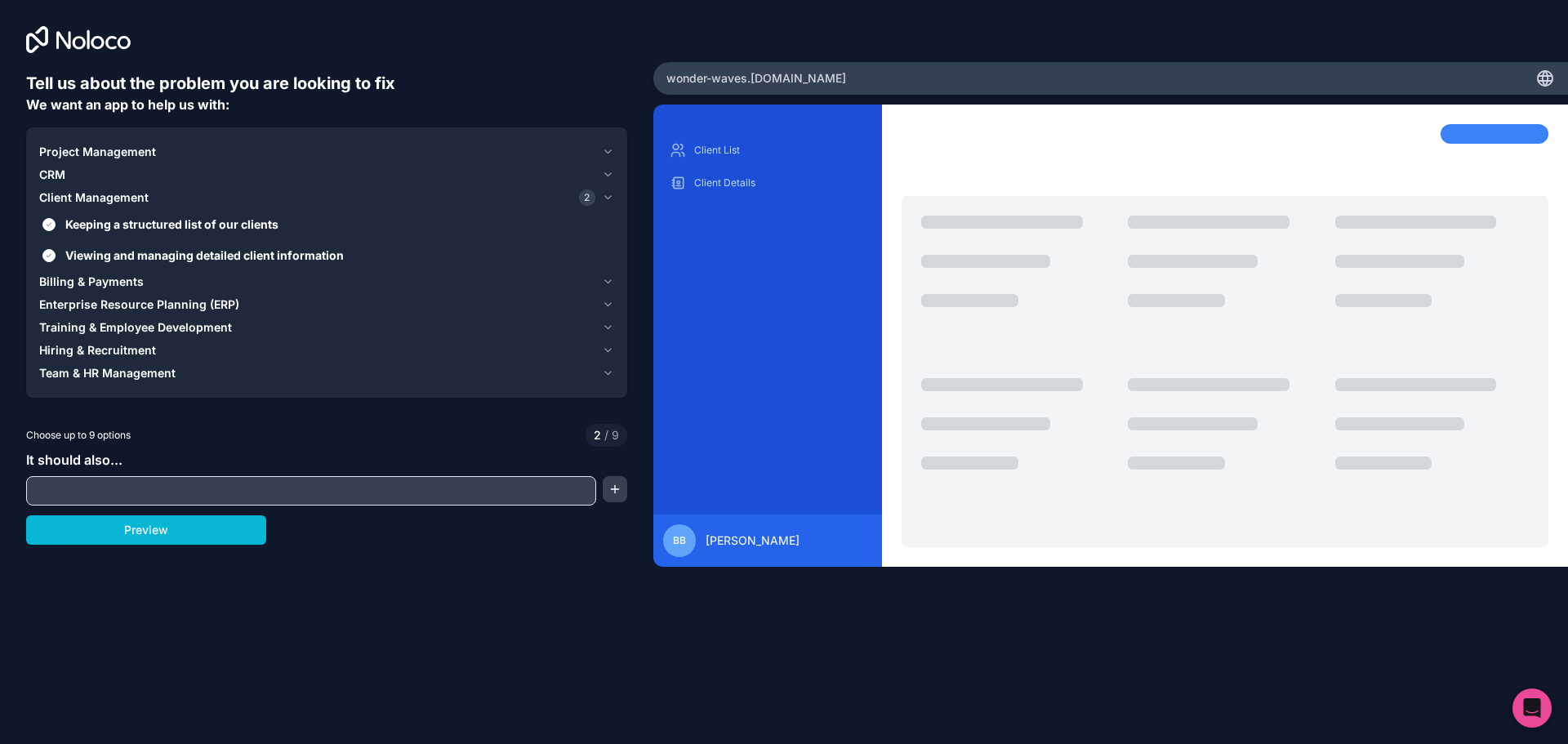
click at [167, 494] on input "text" at bounding box center [311, 491] width 561 height 23
click at [164, 529] on button "Preview" at bounding box center [146, 530] width 240 height 29
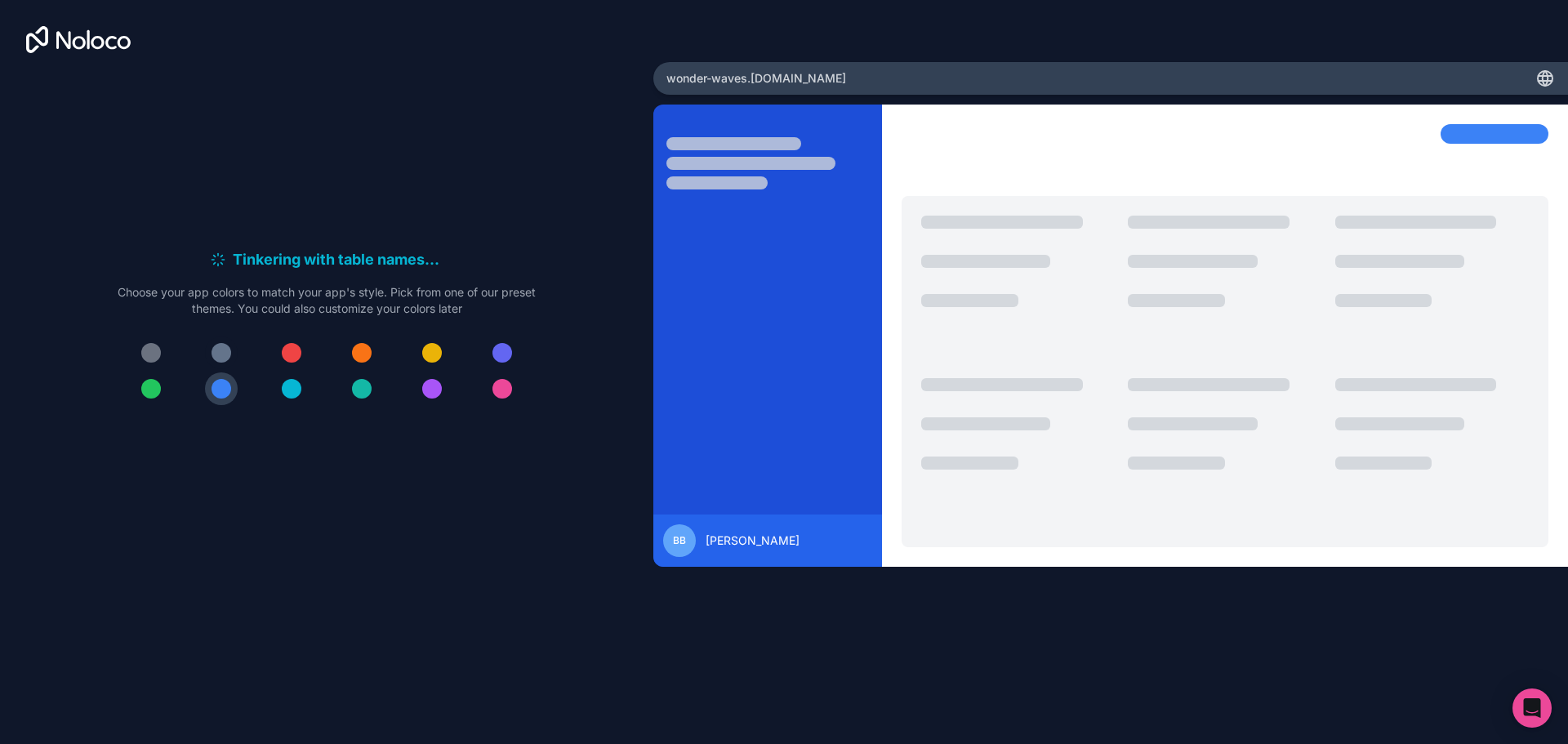
click at [217, 352] on div at bounding box center [222, 353] width 20 height 20
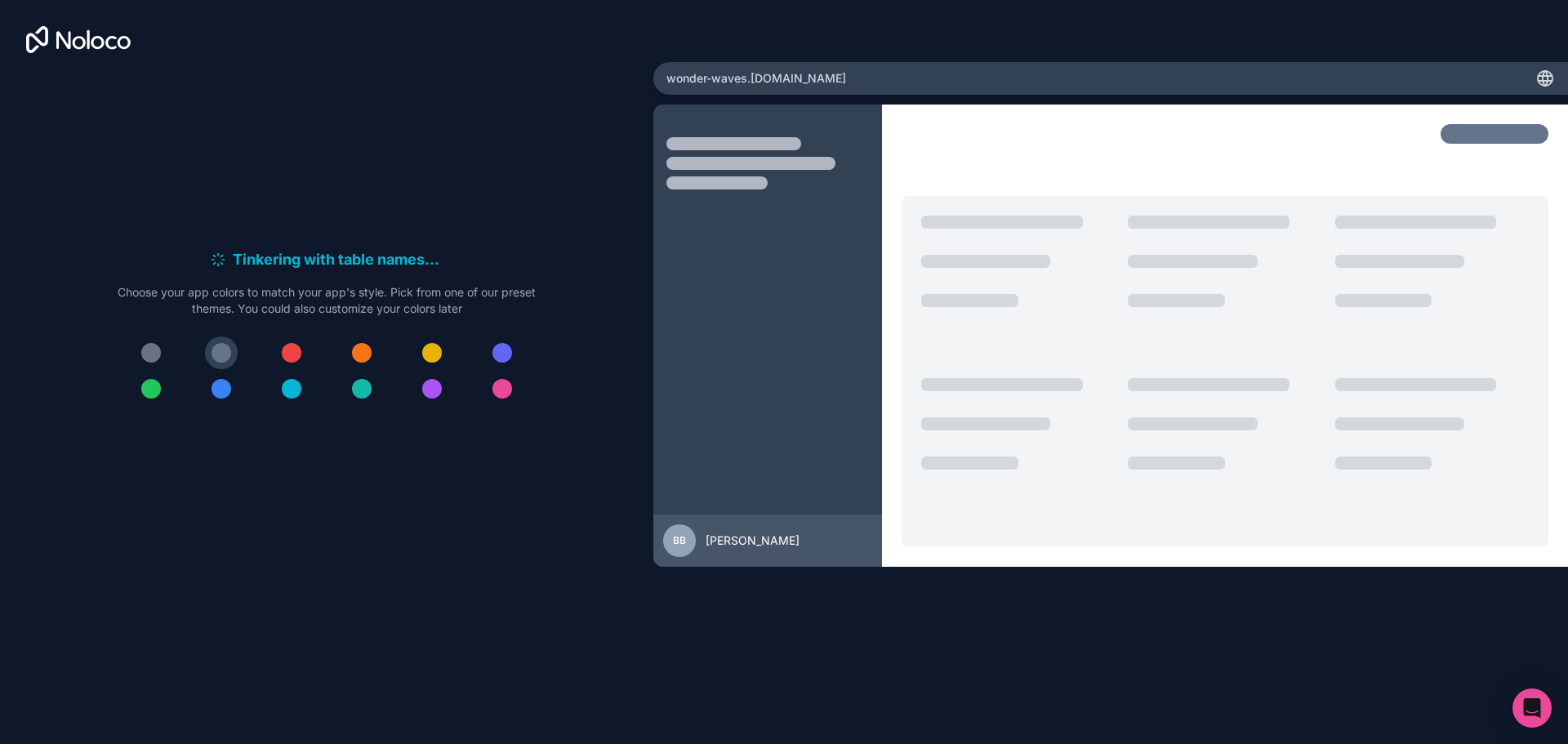
click at [427, 358] on div at bounding box center [432, 353] width 20 height 20
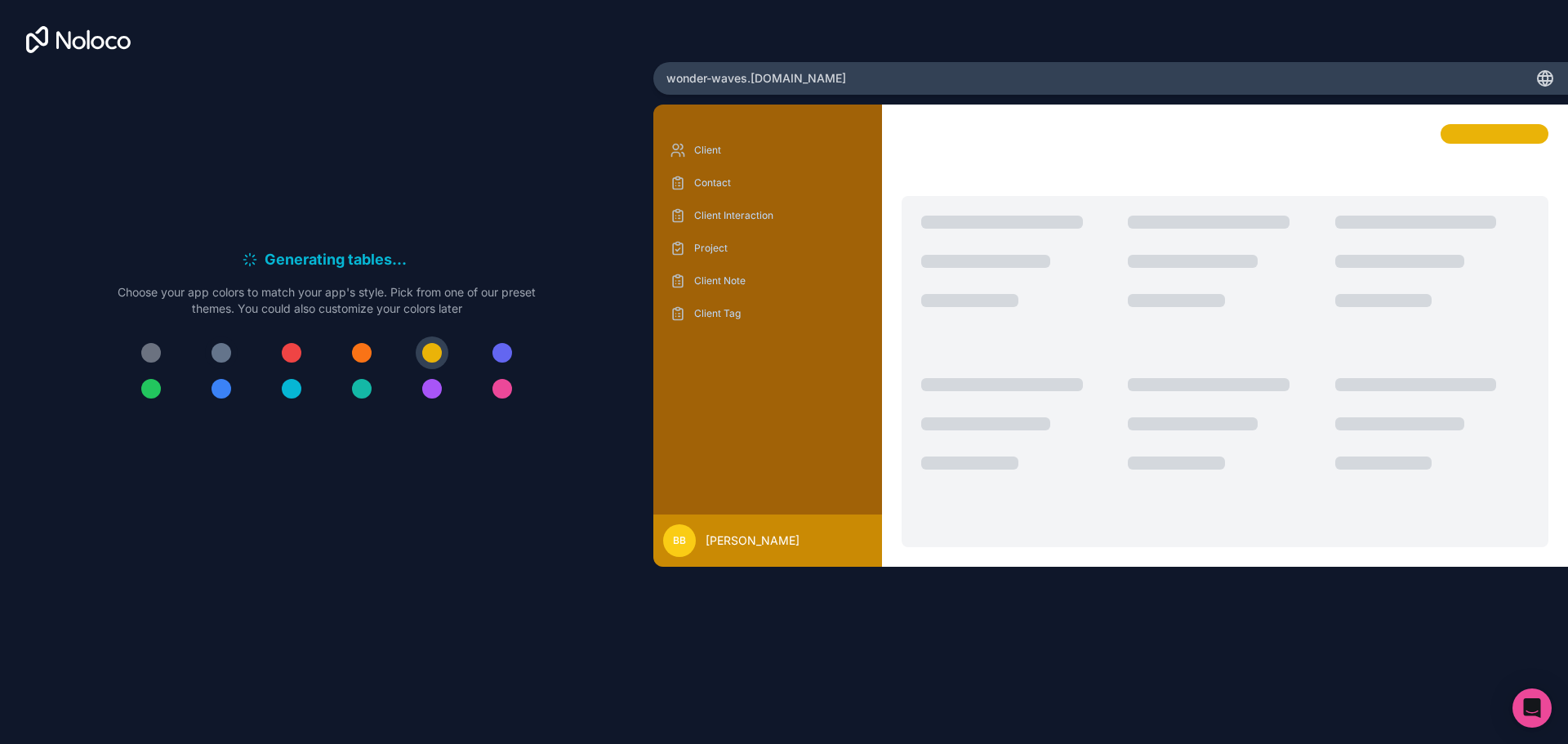
click at [215, 351] on div at bounding box center [222, 353] width 20 height 20
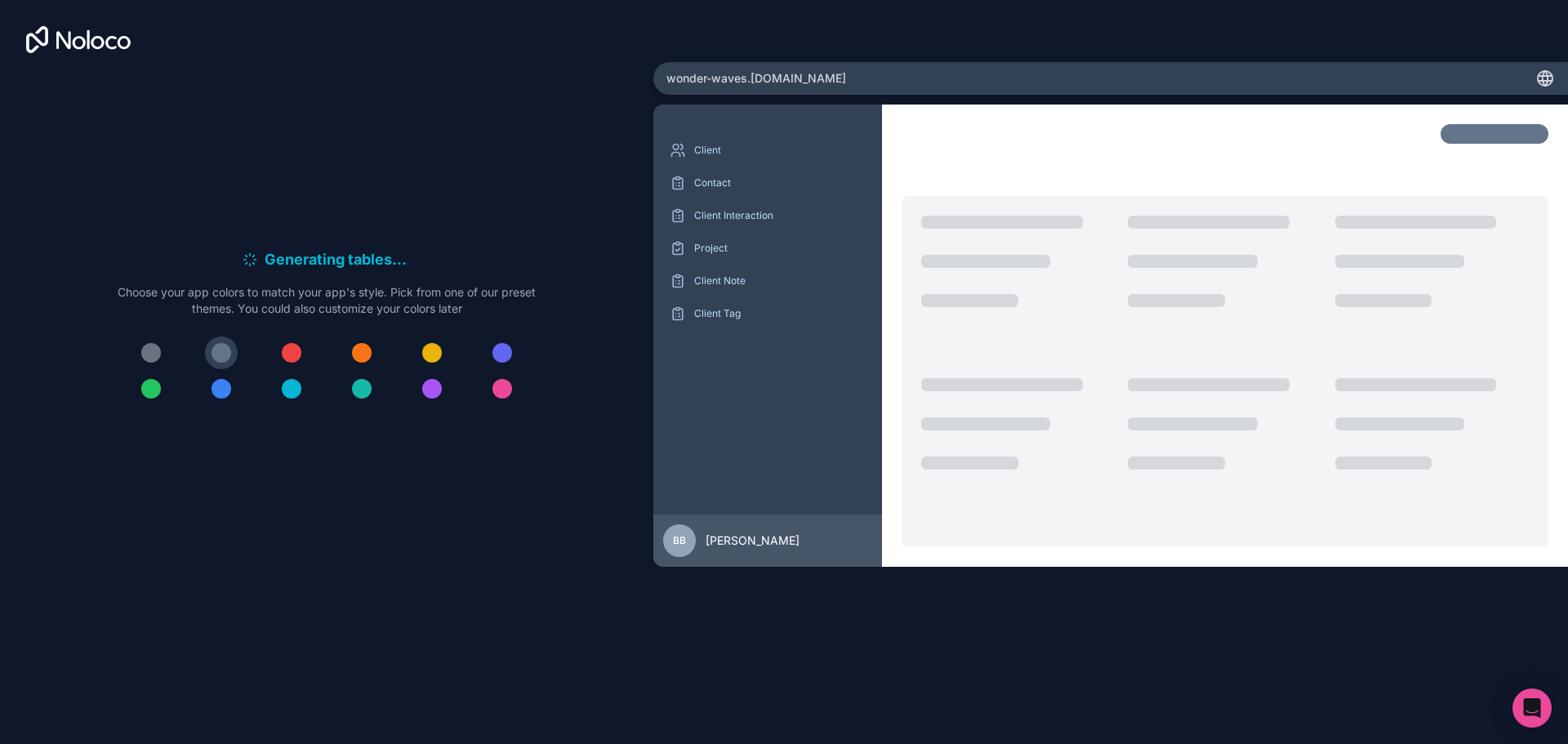
click at [430, 347] on div at bounding box center [432, 353] width 20 height 20
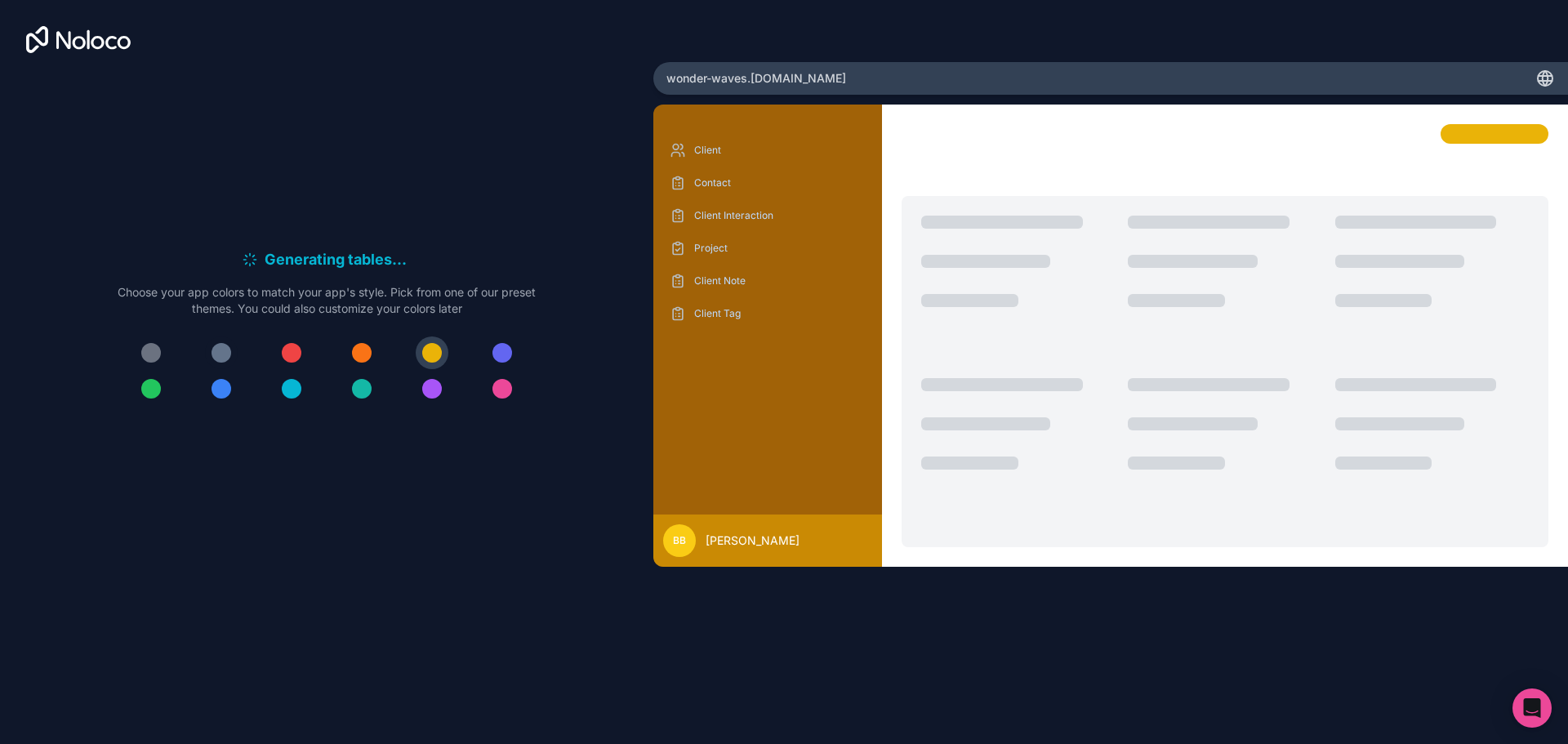
click at [223, 355] on div at bounding box center [222, 353] width 20 height 20
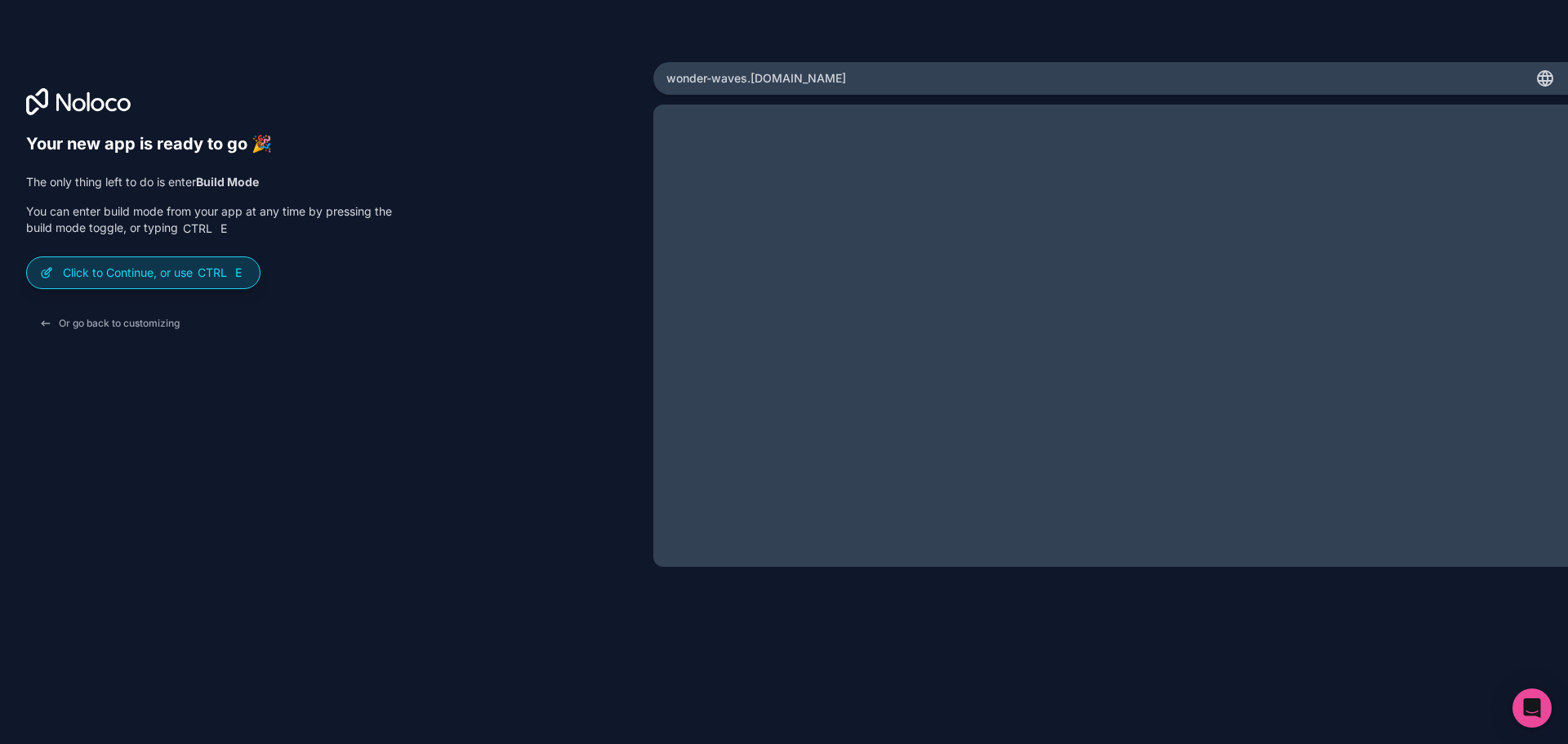
click at [182, 273] on p "Click to Continue, or use Ctrl E" at bounding box center [154, 273] width 184 height 16
